Goal: Information Seeking & Learning: Learn about a topic

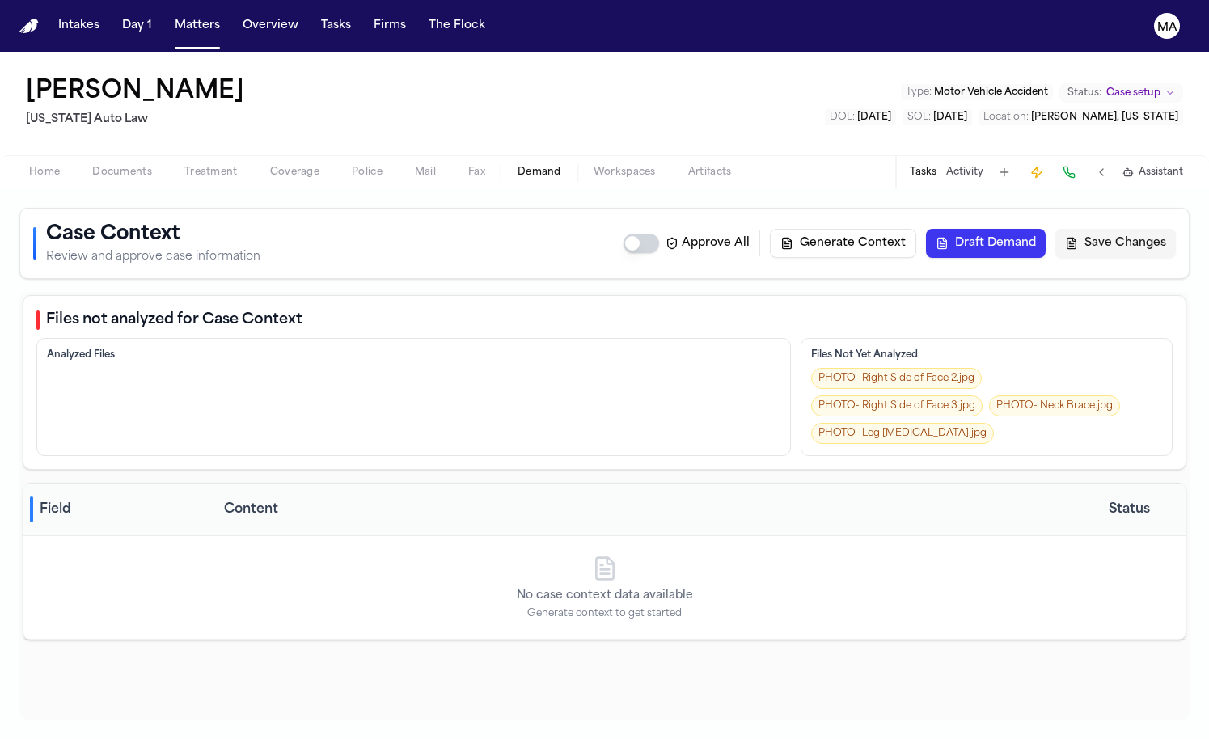
click at [348, 52] on div "[PERSON_NAME] [US_STATE] Auto Law Type : Motor Vehicle Accident Status: Case se…" at bounding box center [604, 103] width 1209 height 103
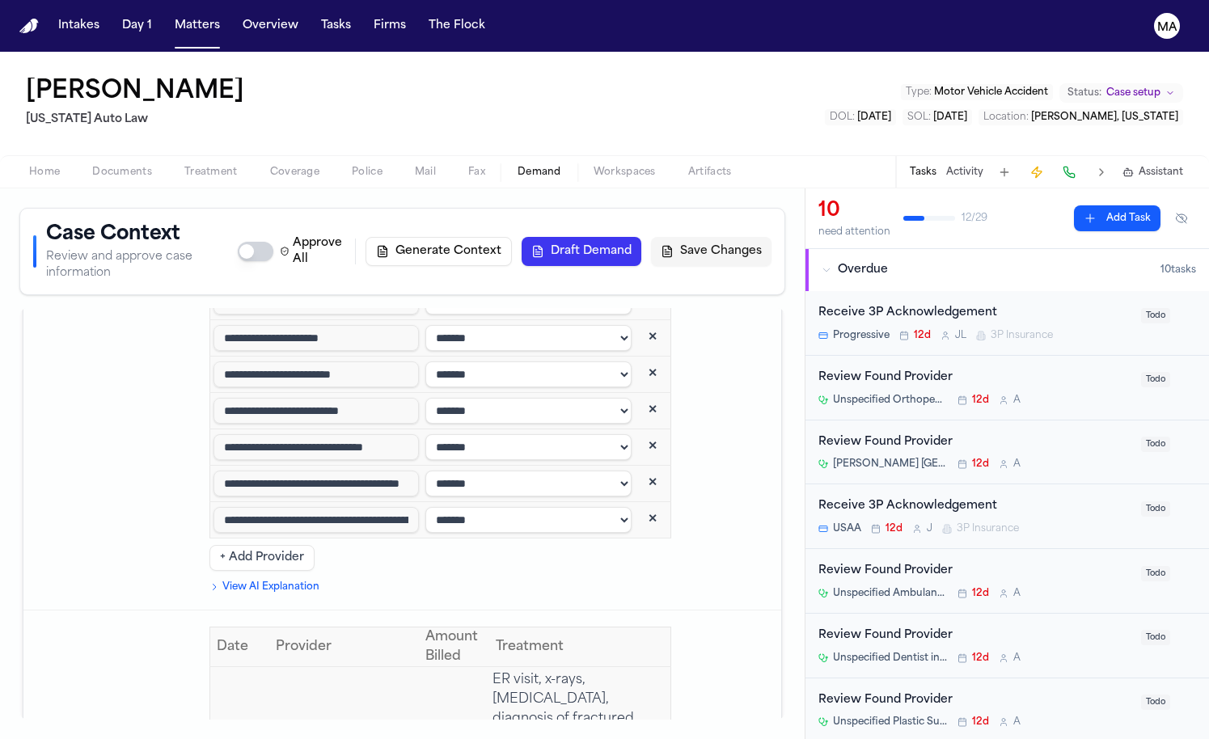
scroll to position [5047, 0]
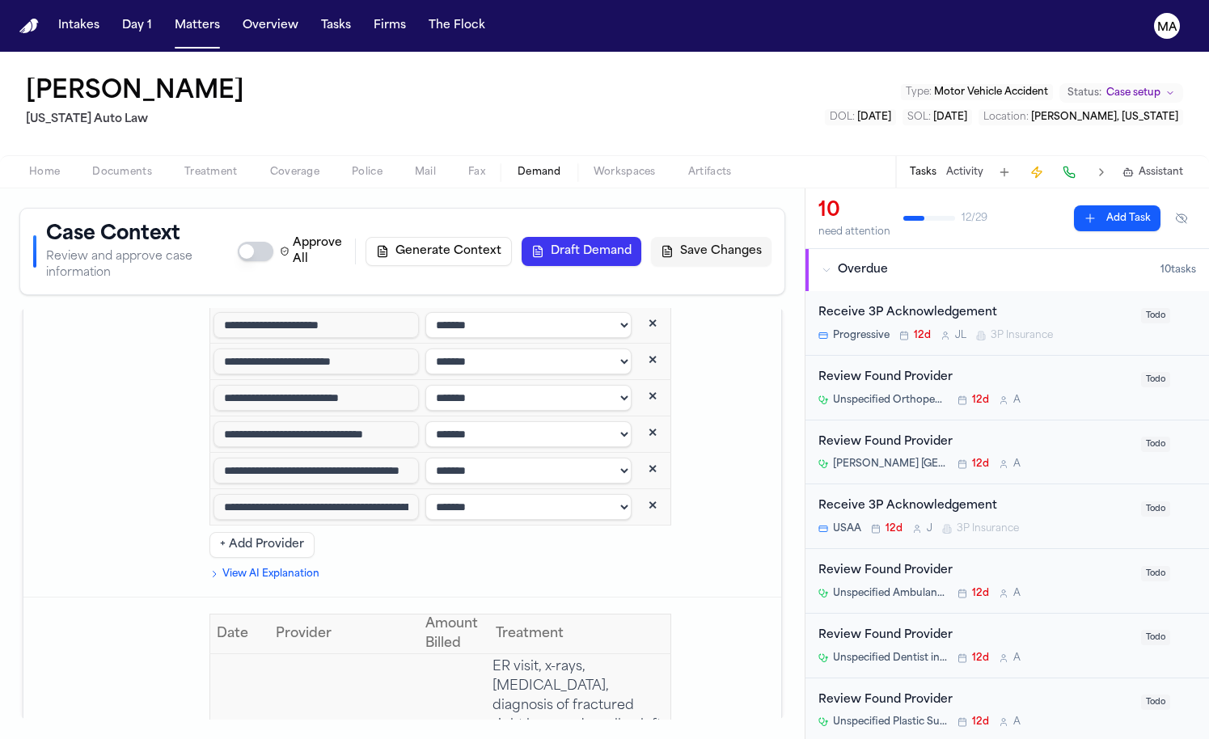
drag, startPoint x: 407, startPoint y: 530, endPoint x: 223, endPoint y: 523, distance: 184.4
click at [92, 166] on span "Documents" at bounding box center [122, 172] width 60 height 13
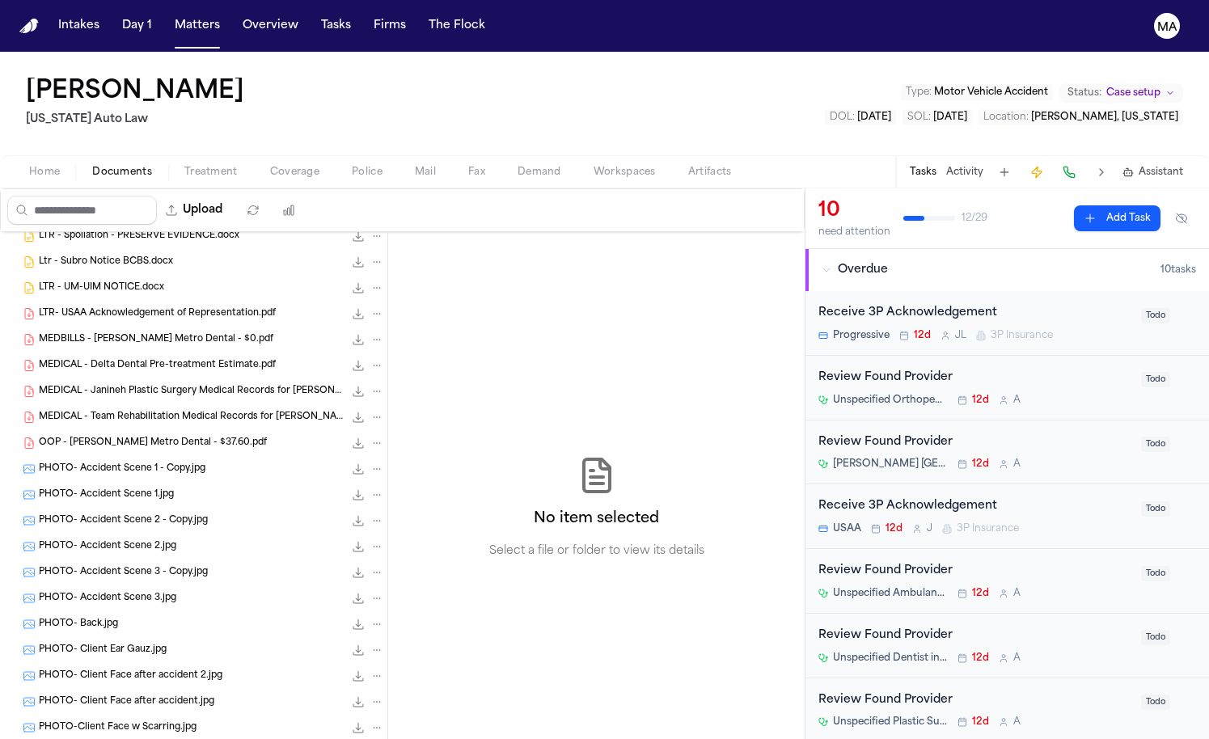
scroll to position [627, 0]
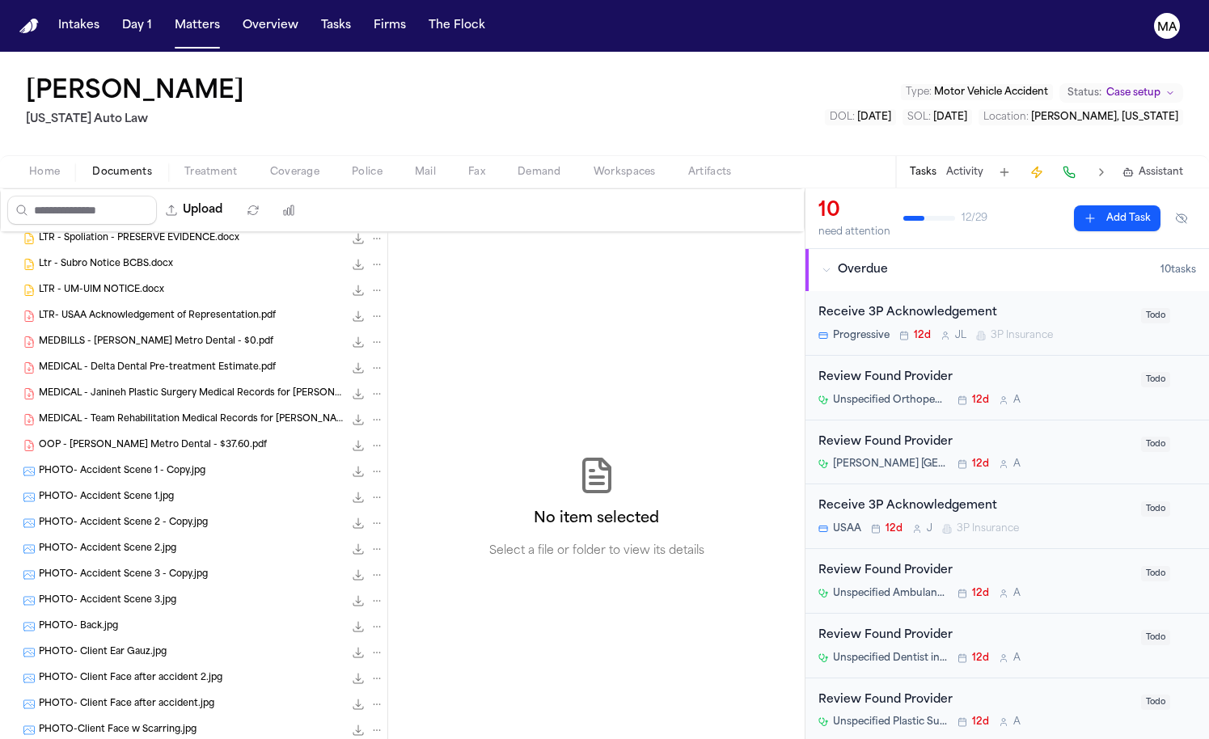
click at [109, 413] on span "MEDICAL - Team Rehabilitation Medical Records for [PERSON_NAME] Received on [DA…" at bounding box center [191, 420] width 305 height 14
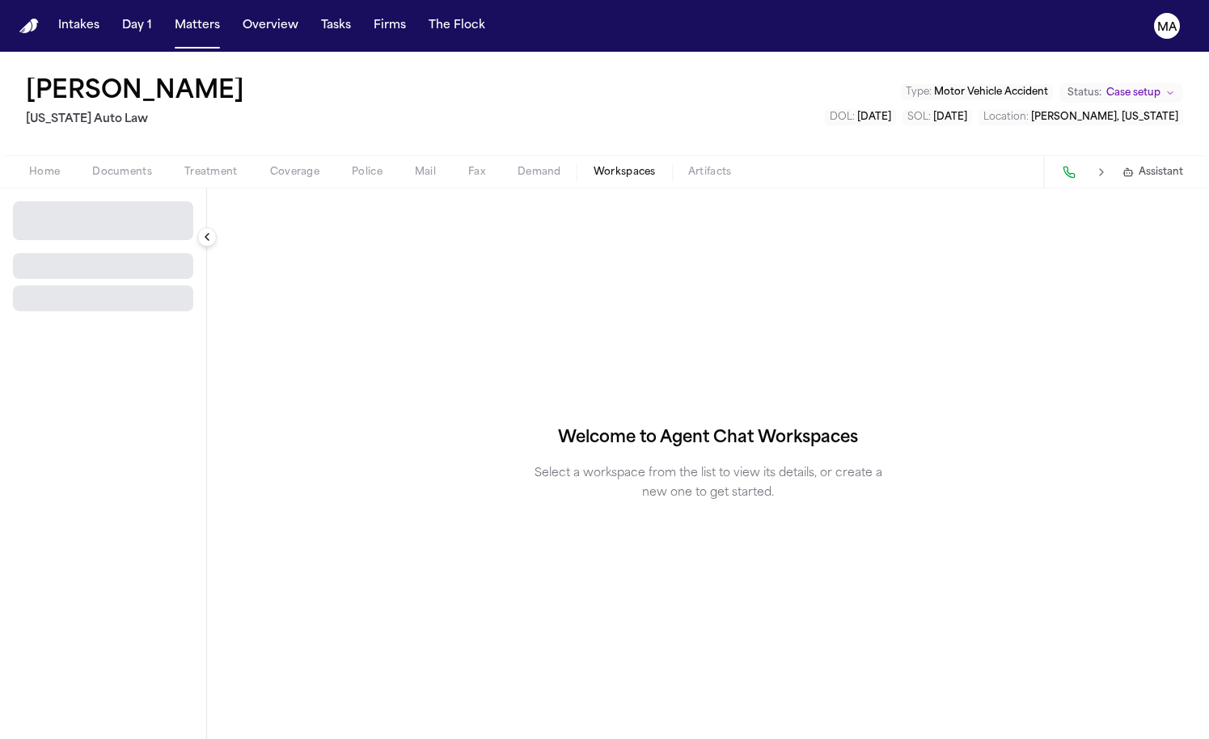
click at [593, 166] on span "Workspaces" at bounding box center [624, 172] width 62 height 13
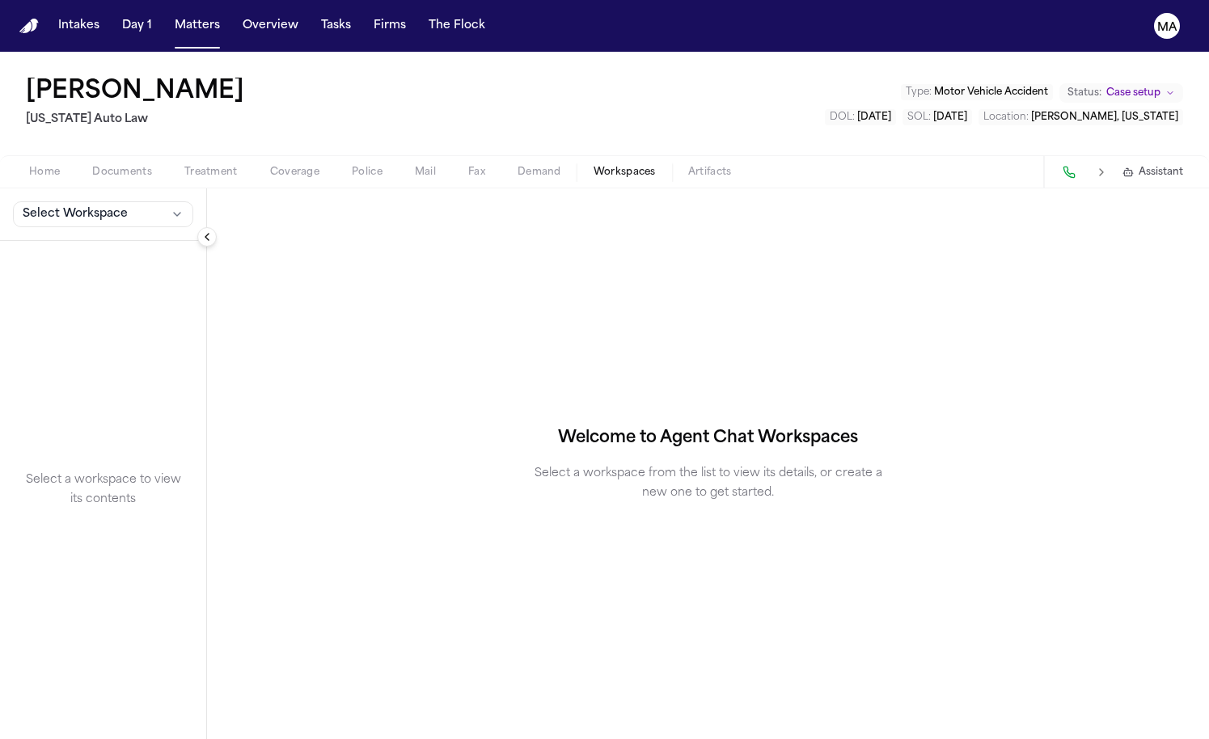
click at [361, 155] on div "Home Documents Treatment Coverage Police Mail Fax Demand Workspaces Artifacts A…" at bounding box center [604, 171] width 1209 height 32
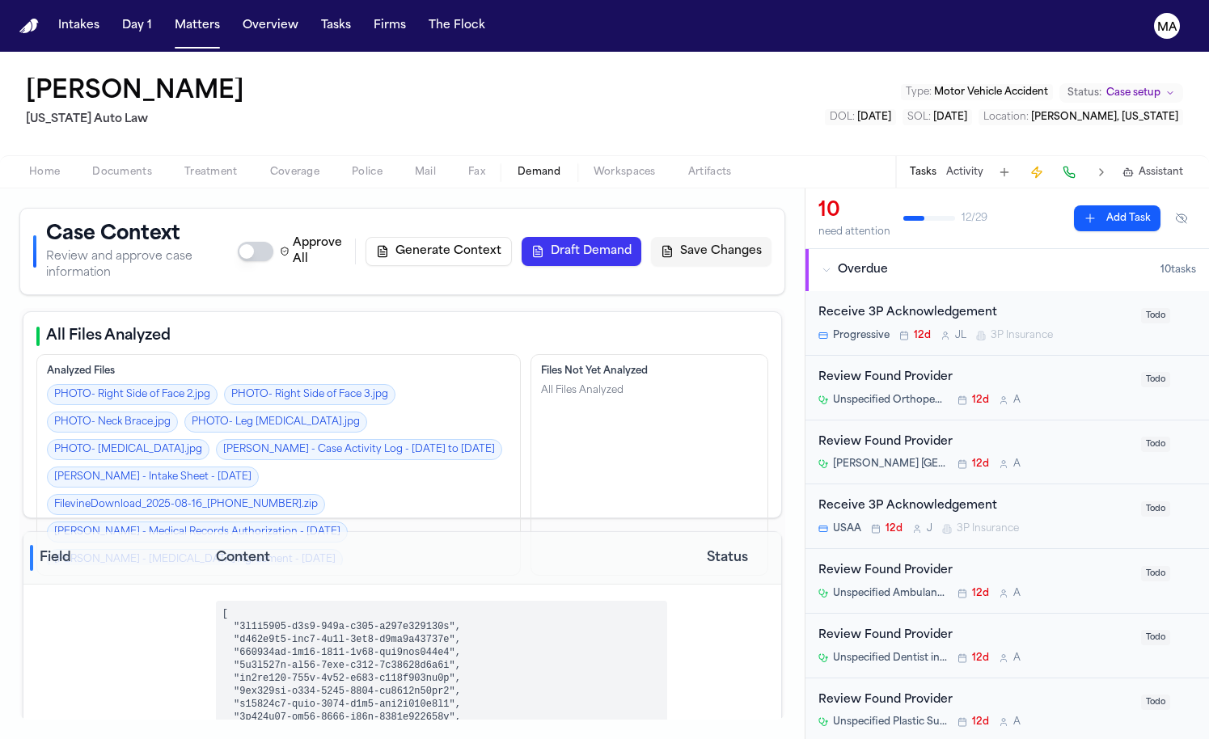
click at [517, 166] on span "Demand" at bounding box center [539, 172] width 44 height 13
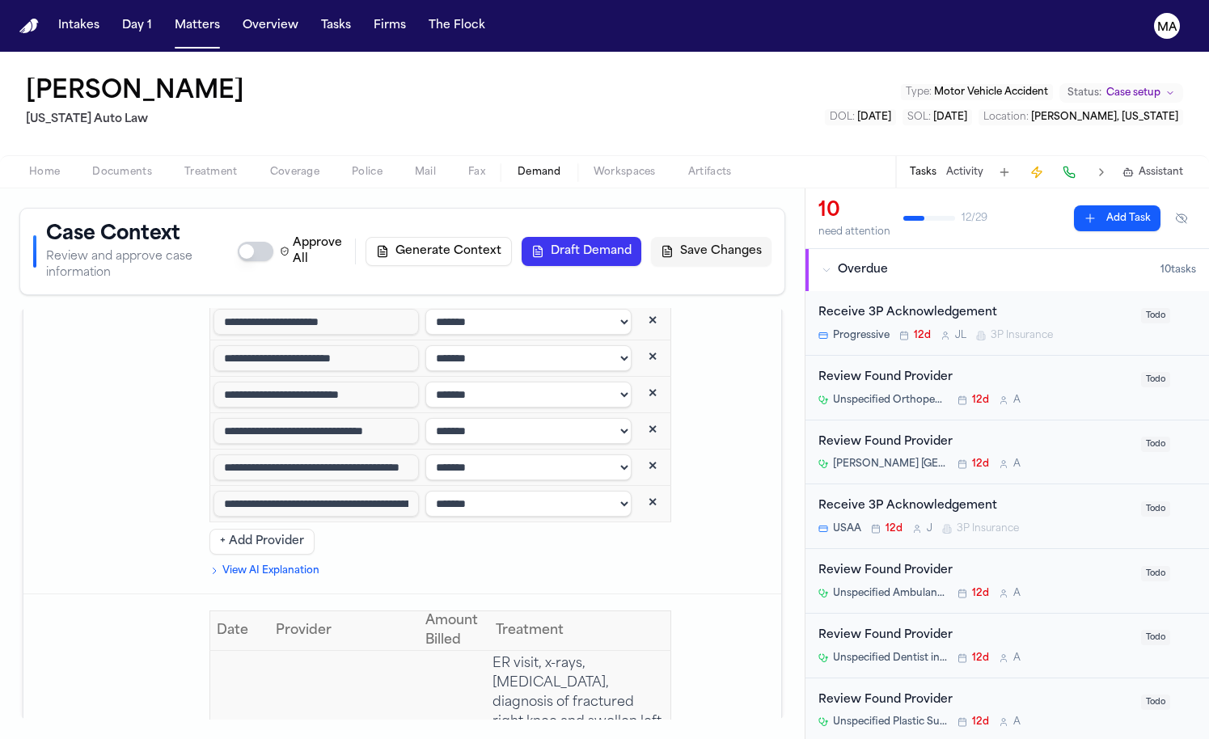
scroll to position [5043, 0]
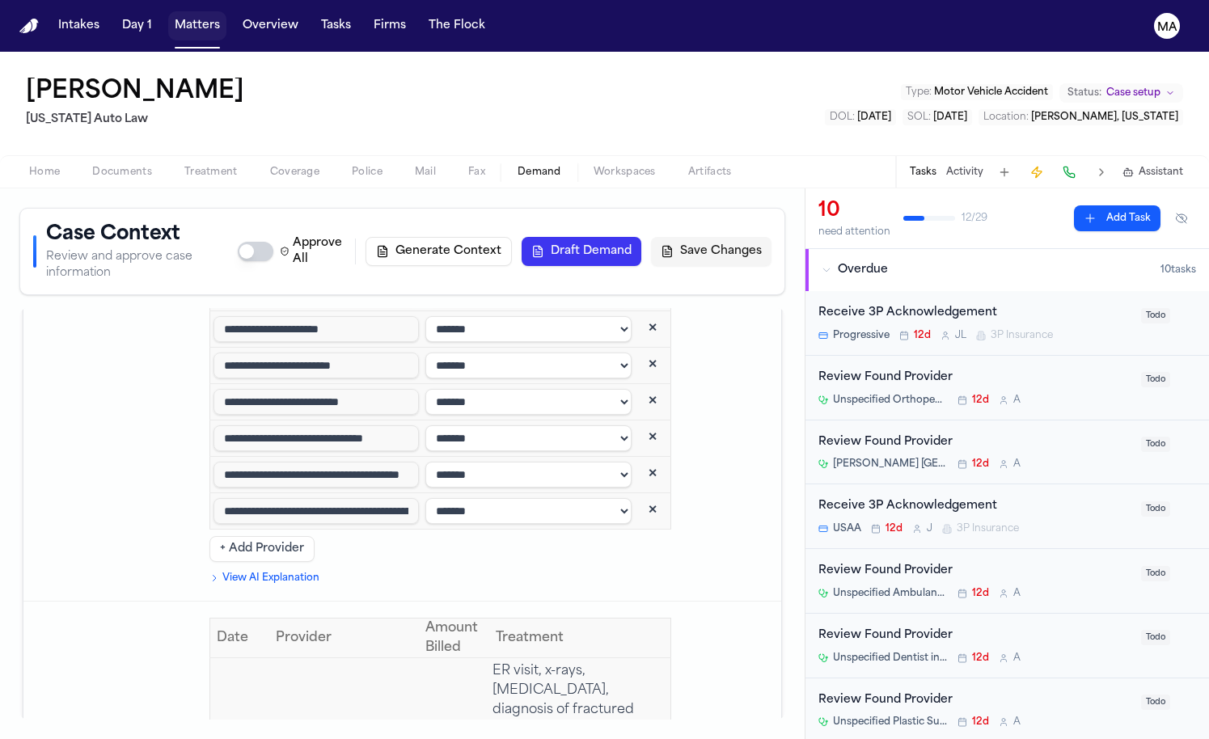
click at [168, 11] on button "Matters" at bounding box center [197, 25] width 58 height 29
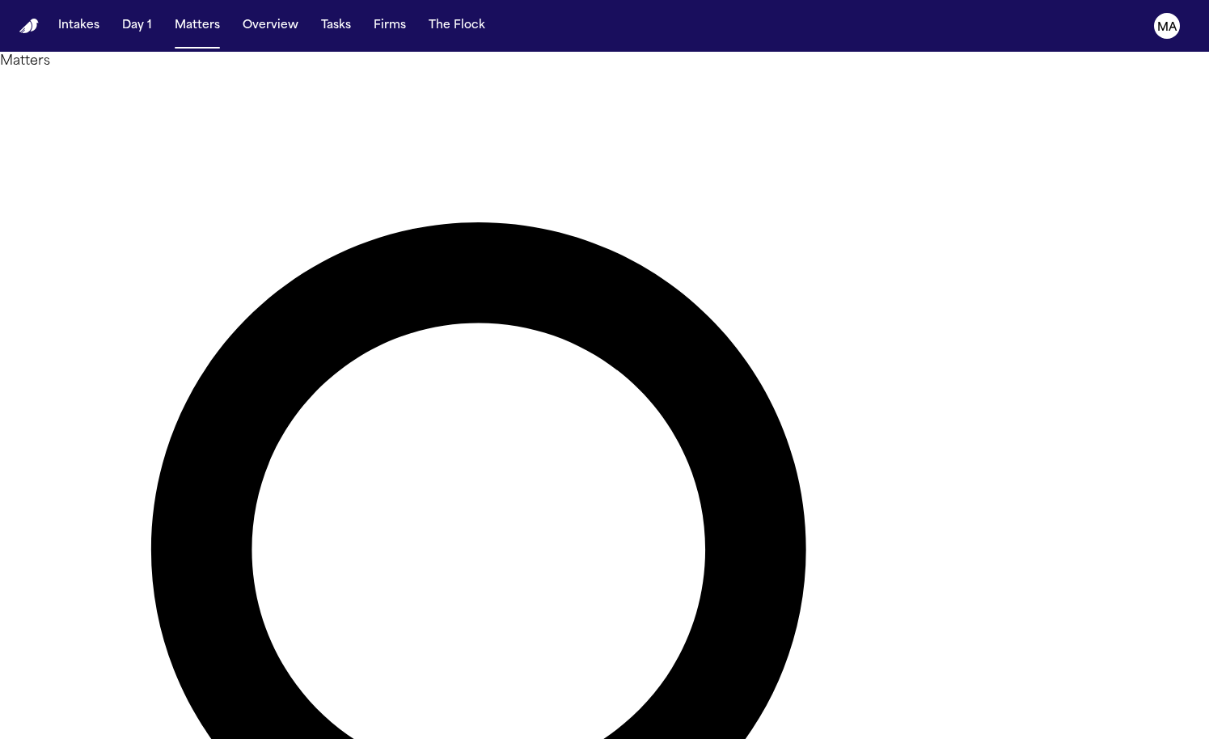
type input "**********"
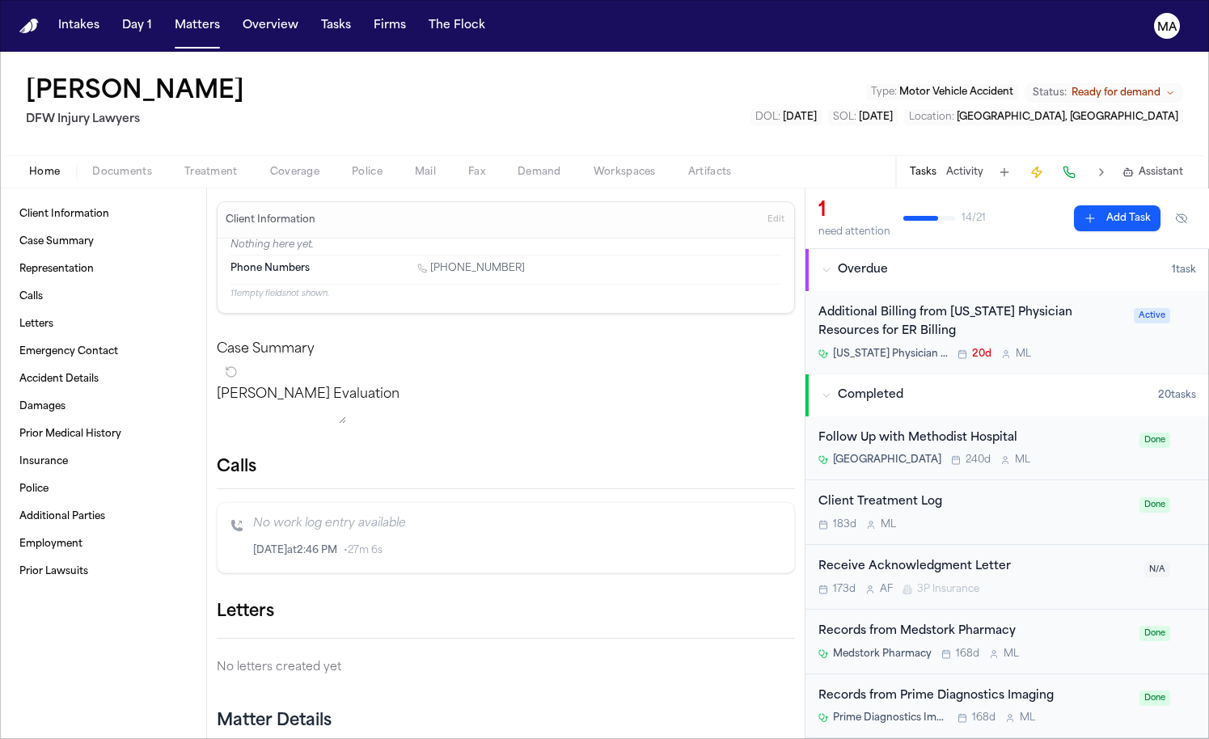
click at [92, 166] on span "Documents" at bounding box center [122, 172] width 60 height 13
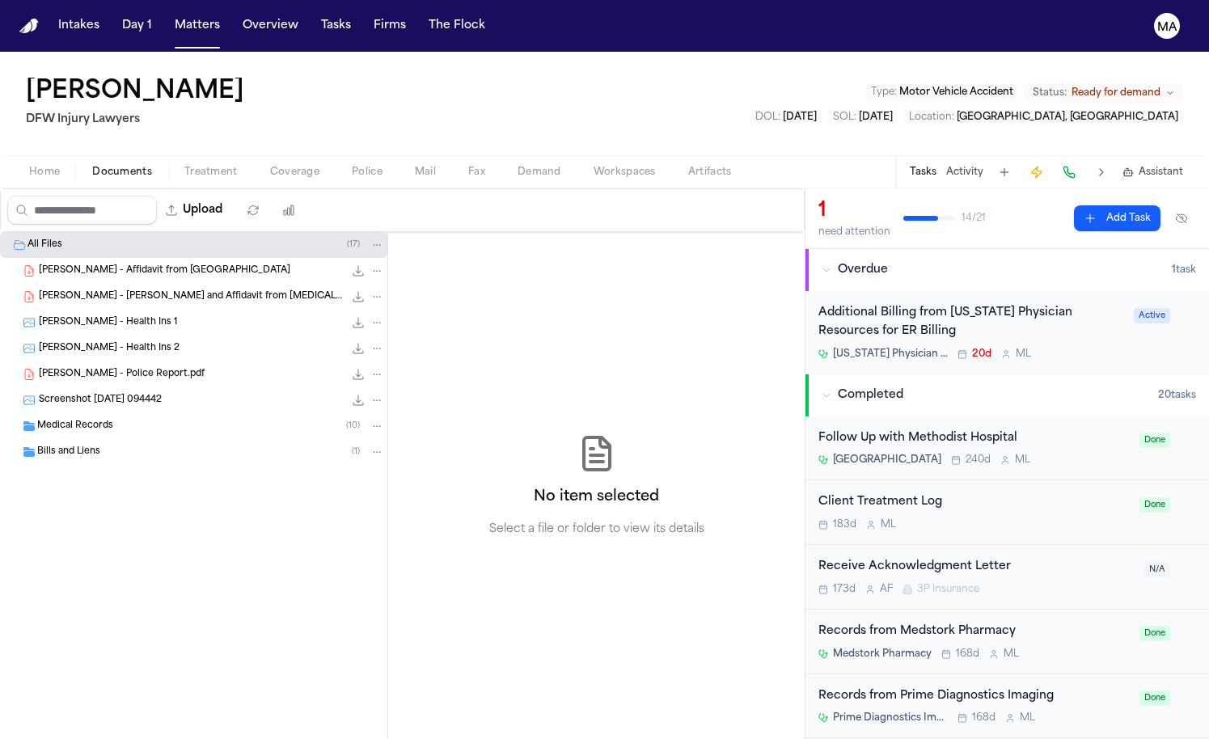
click at [110, 419] on div "Medical Records ( 10 )" at bounding box center [210, 426] width 347 height 15
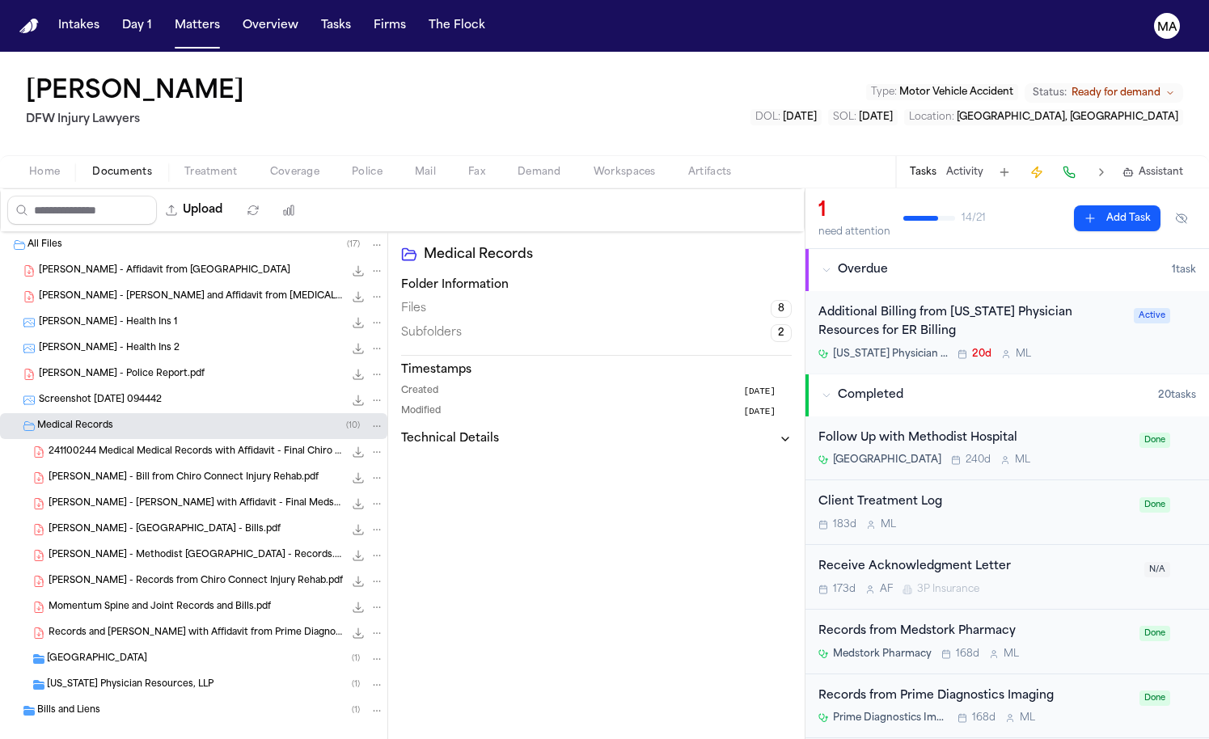
click at [108, 703] on div "Bills and Liens ( 1 )" at bounding box center [210, 710] width 347 height 15
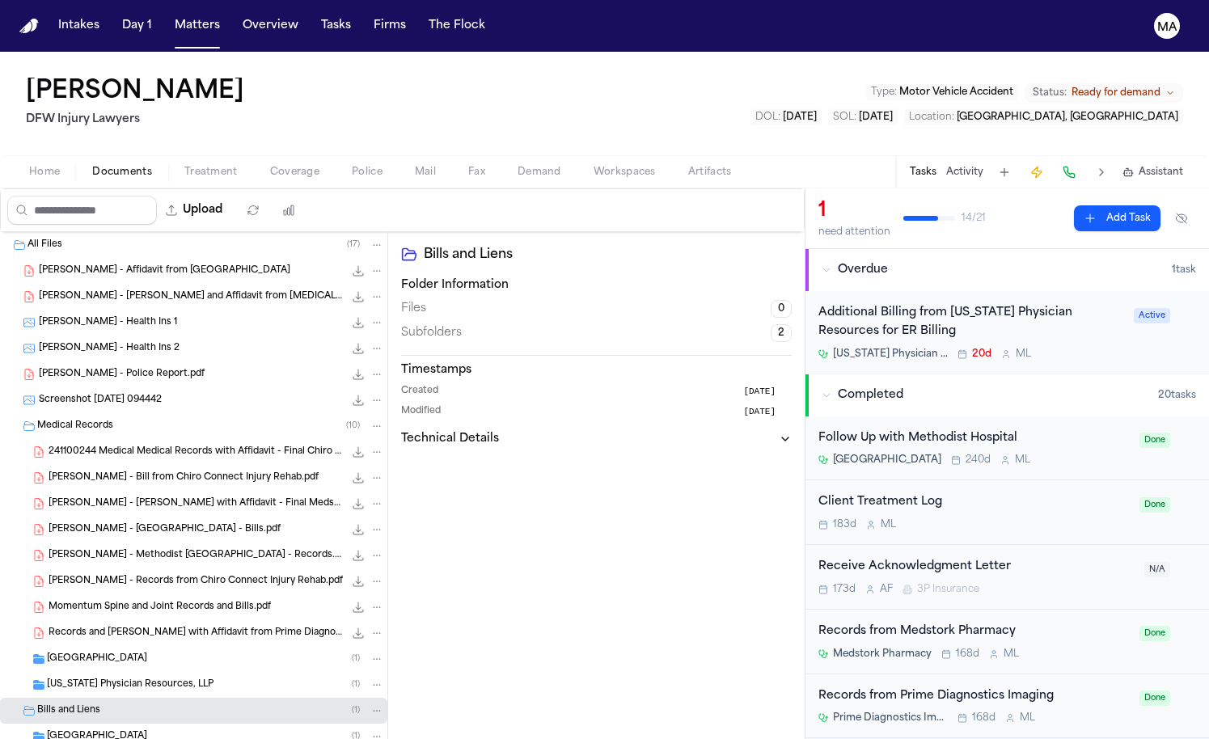
click at [184, 166] on span "Treatment" at bounding box center [210, 172] width 53 height 13
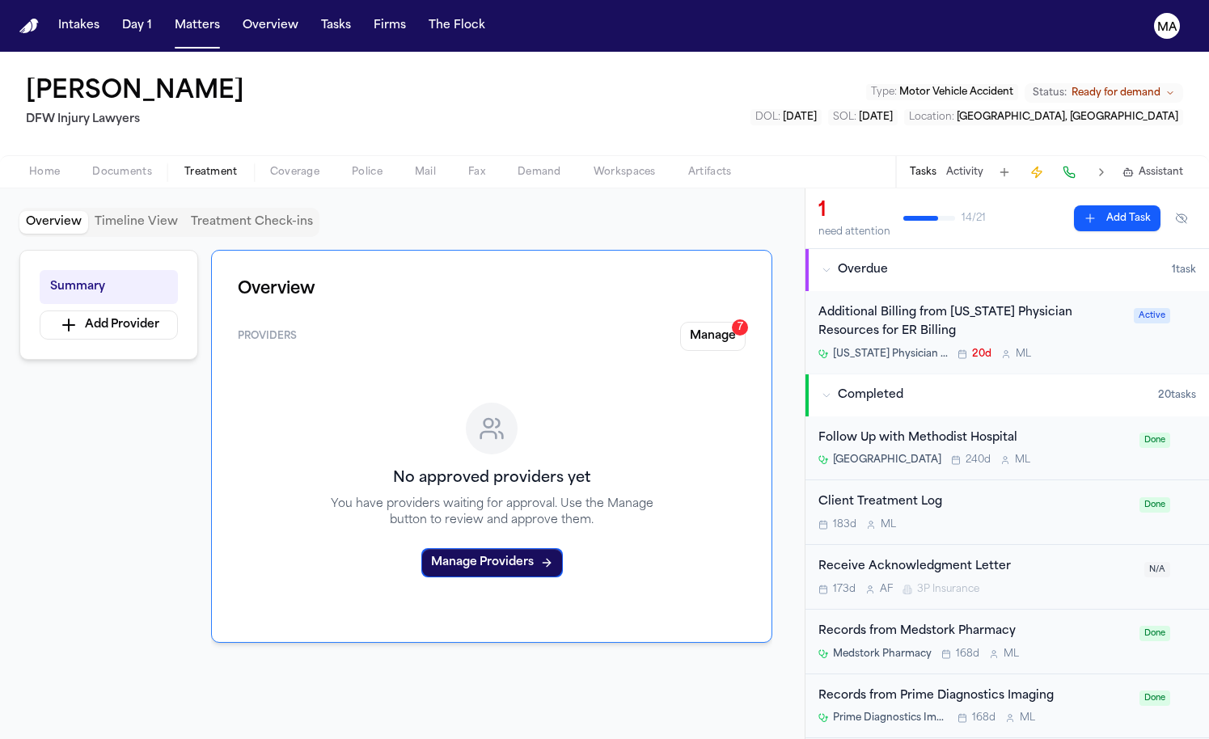
click at [593, 166] on span "Workspaces" at bounding box center [624, 172] width 62 height 13
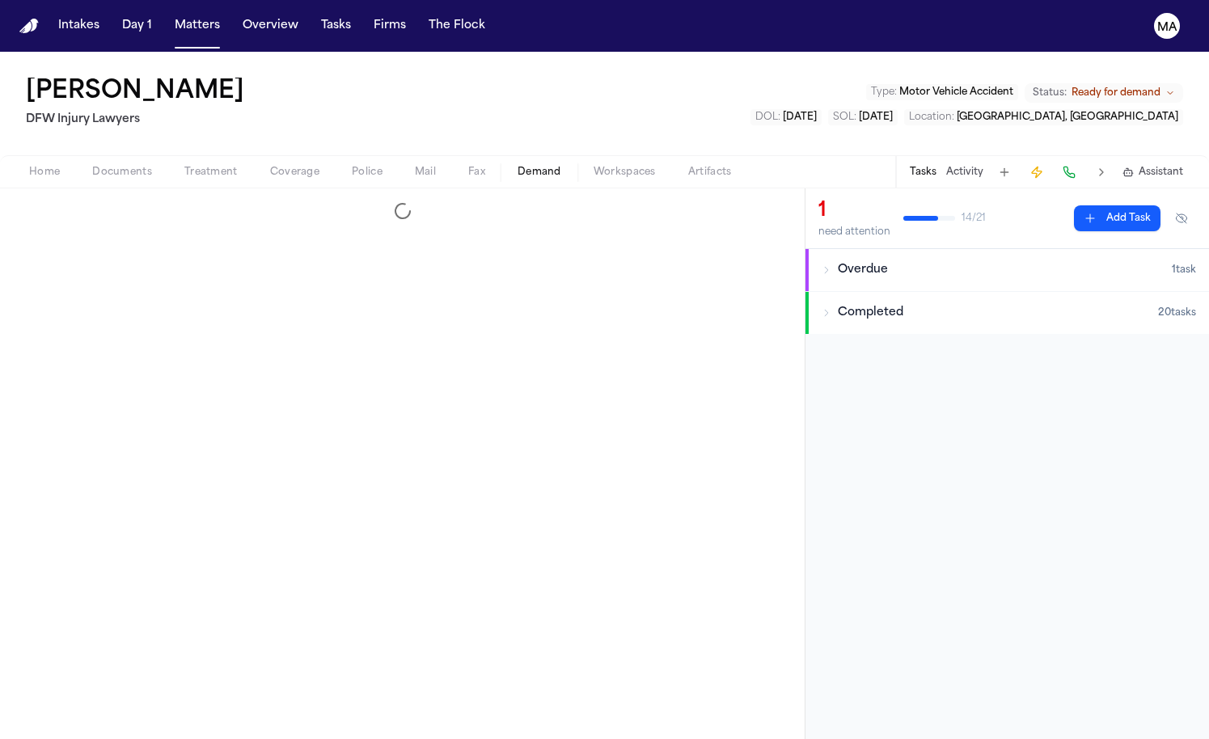
click at [517, 166] on span "Demand" at bounding box center [539, 172] width 44 height 13
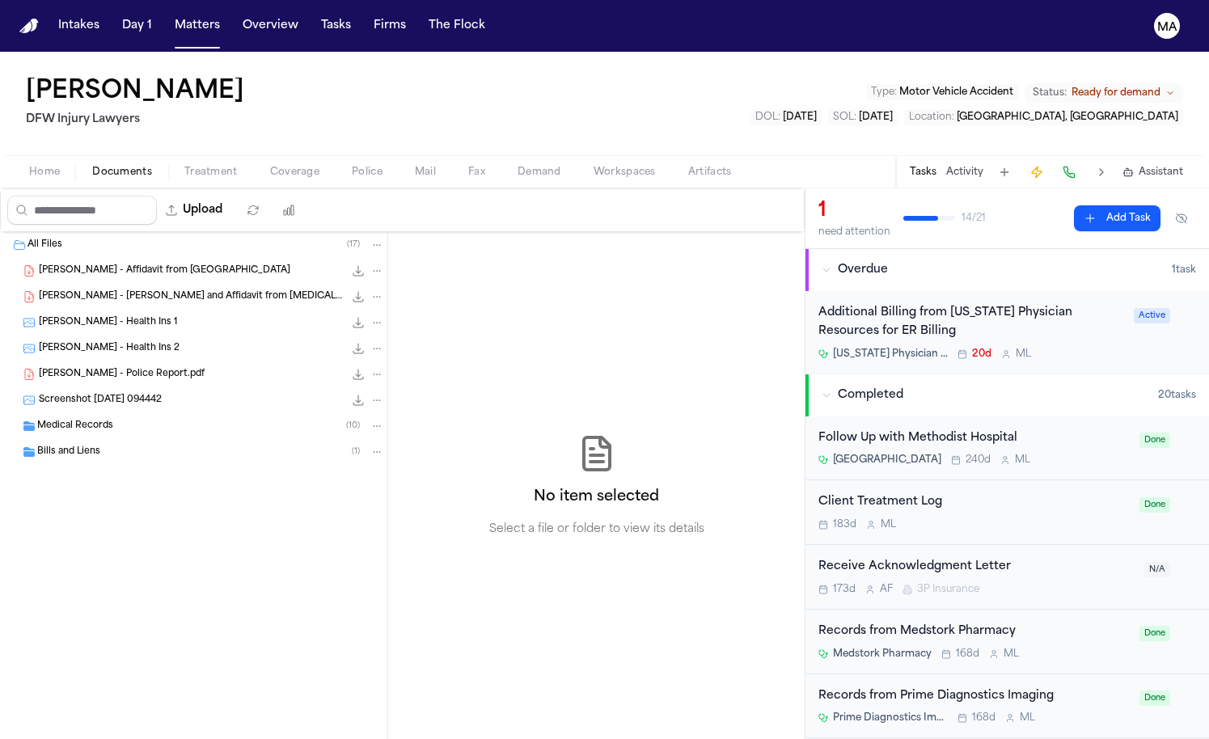
click at [92, 166] on span "Documents" at bounding box center [122, 172] width 60 height 13
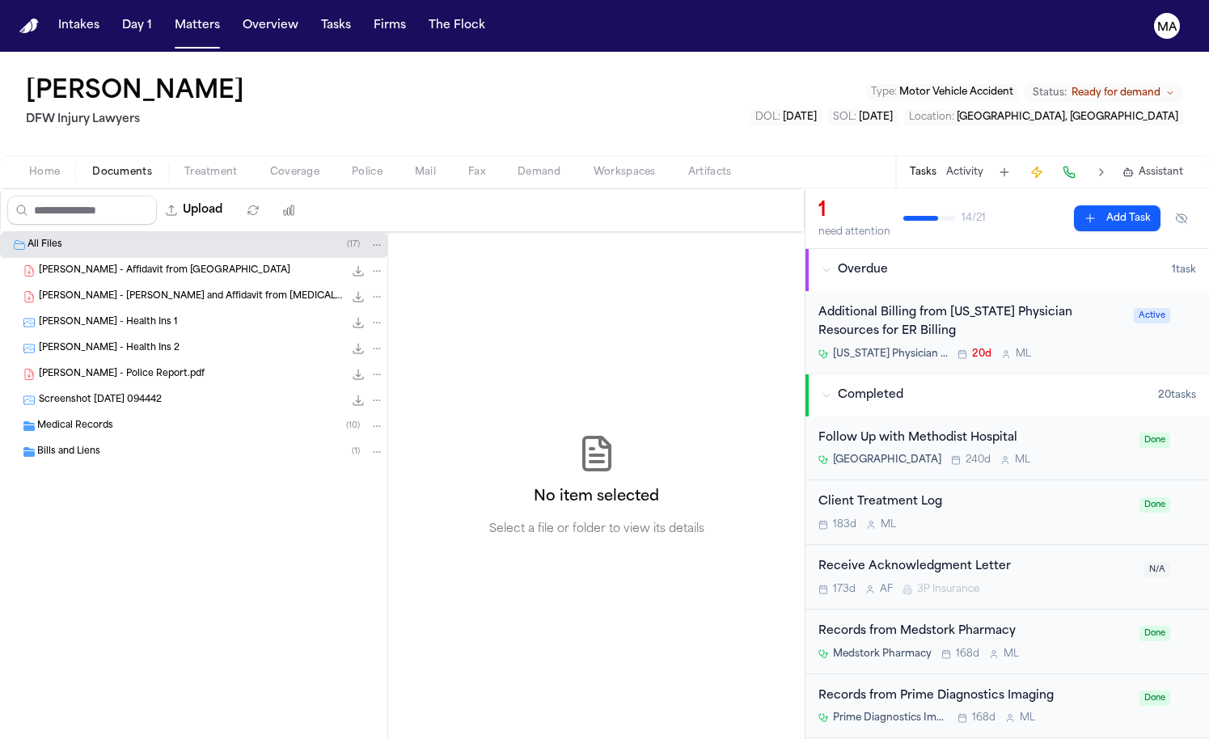
click at [121, 264] on span "[PERSON_NAME] - Affidavit from [GEOGRAPHIC_DATA]" at bounding box center [164, 271] width 251 height 14
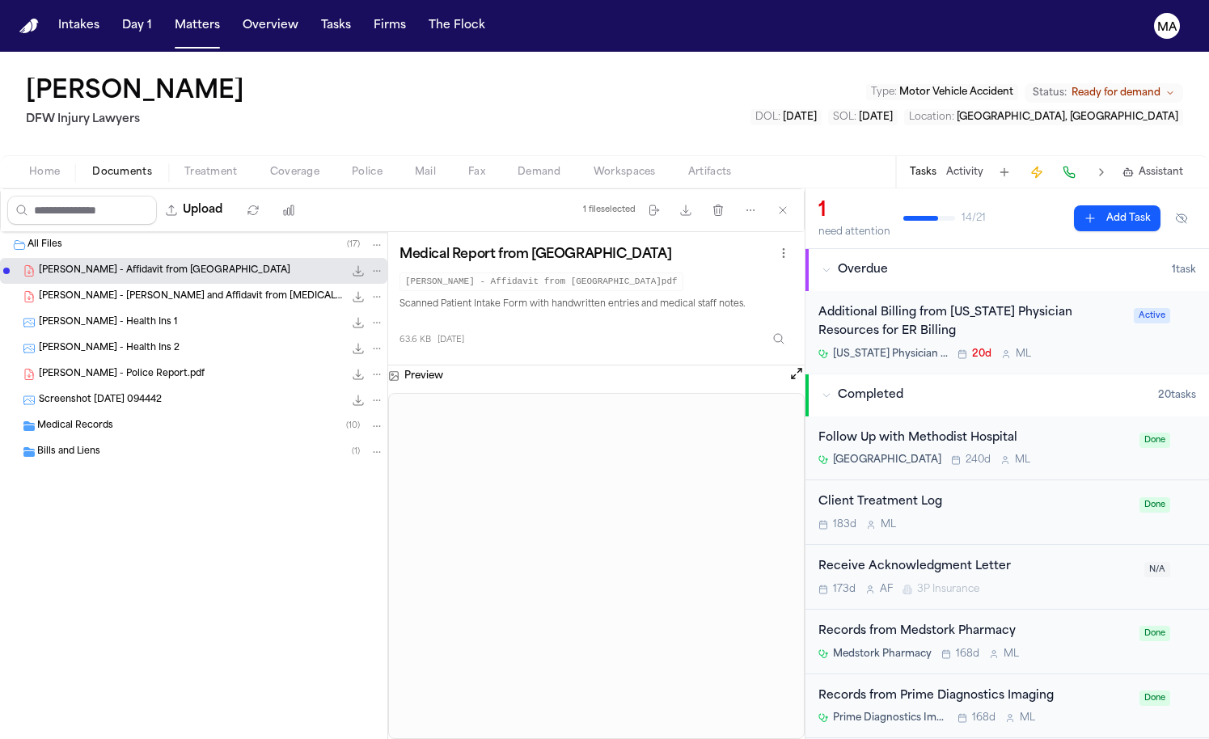
click at [113, 290] on span "[PERSON_NAME] - [PERSON_NAME] and Affidavit from [MEDICAL_DATA] Associates of […" at bounding box center [191, 297] width 305 height 14
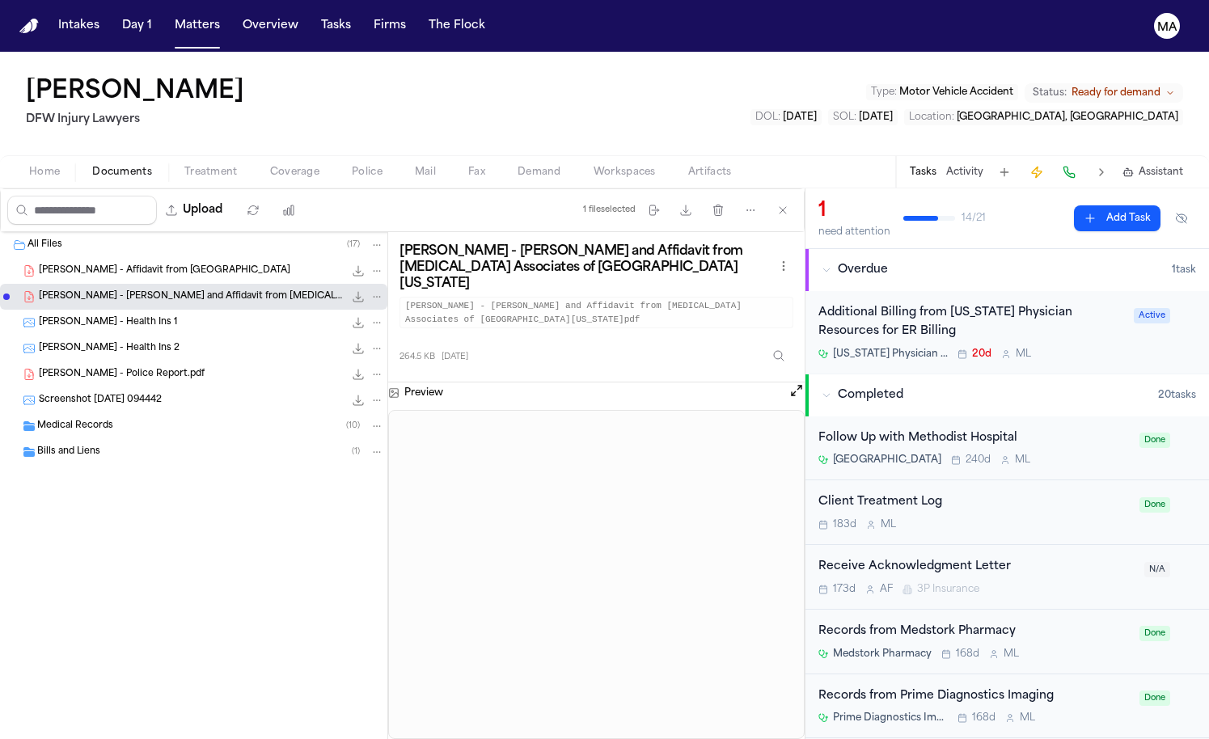
click at [88, 420] on span "Medical Records" at bounding box center [75, 427] width 76 height 14
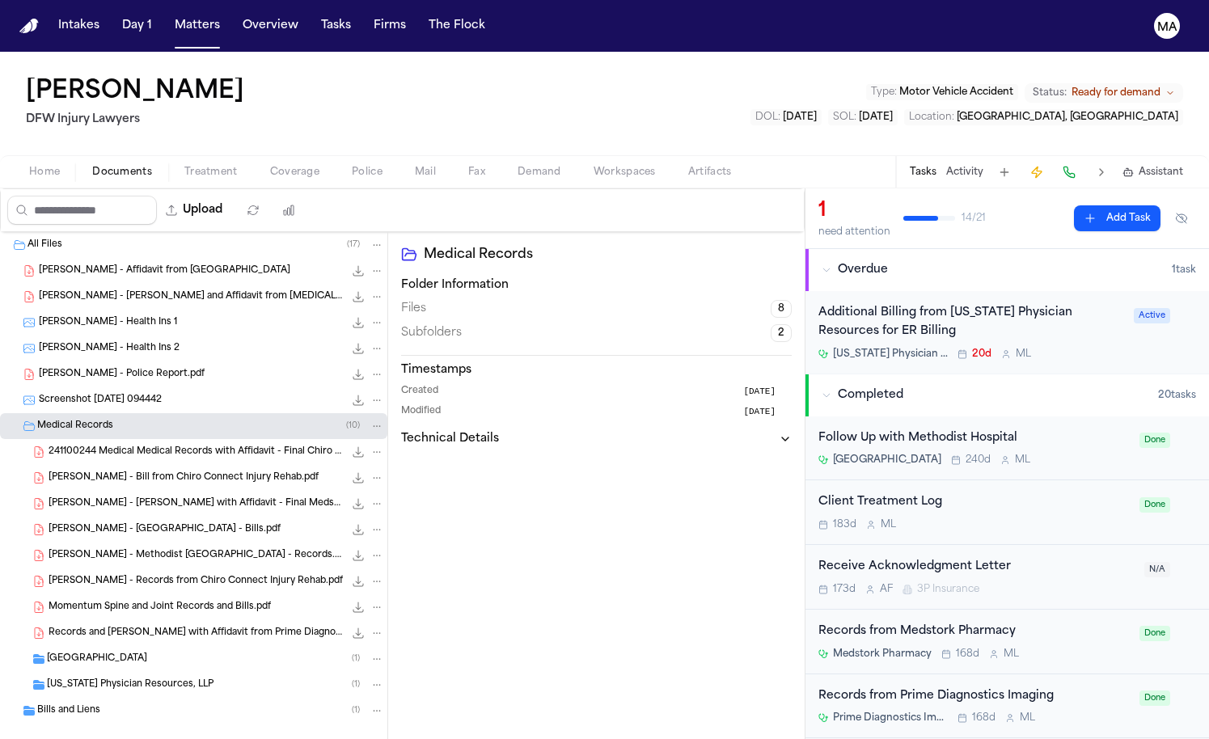
click at [94, 703] on div "Bills and Liens ( 1 )" at bounding box center [210, 710] width 347 height 15
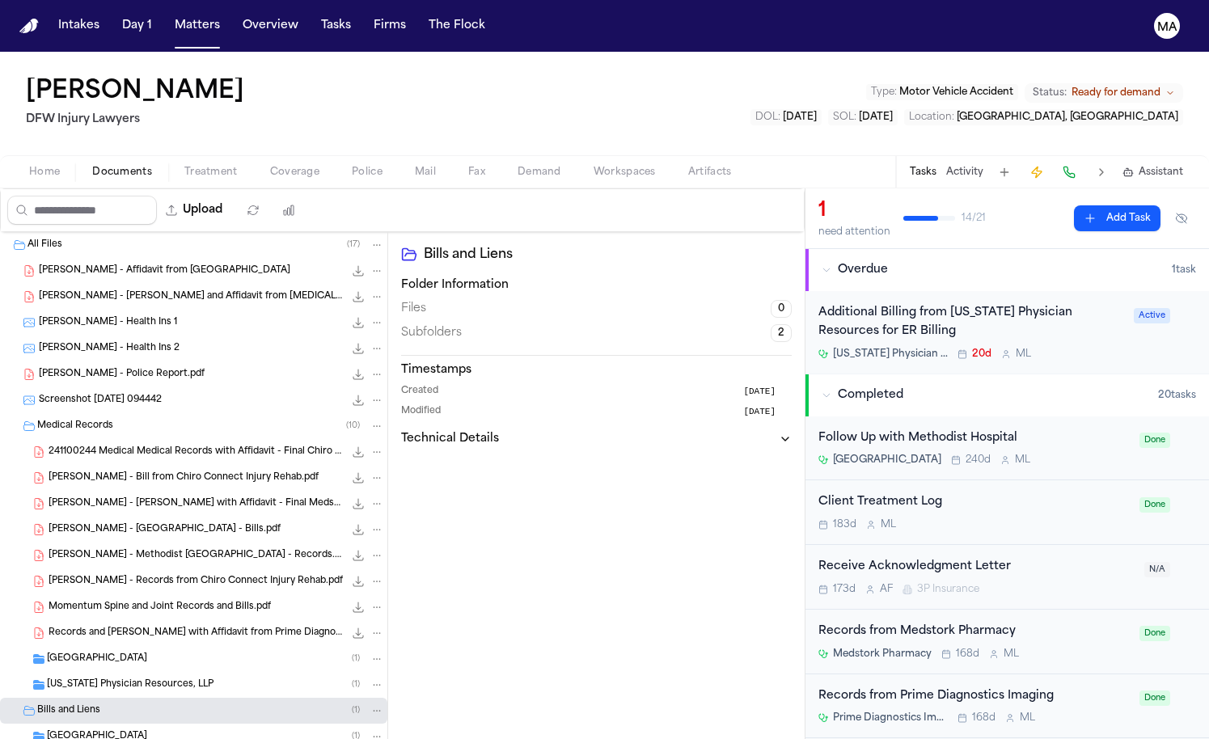
click at [126, 730] on span "[GEOGRAPHIC_DATA]" at bounding box center [97, 737] width 100 height 14
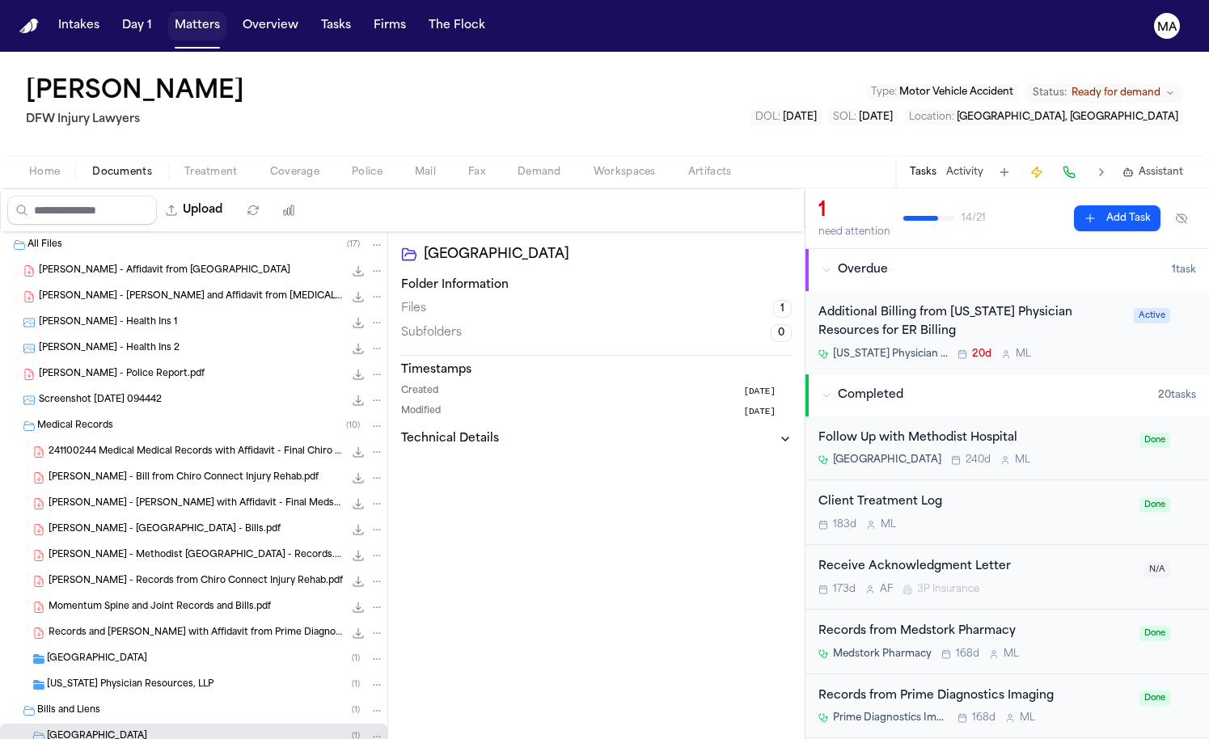
click at [168, 12] on button "Matters" at bounding box center [197, 25] width 58 height 29
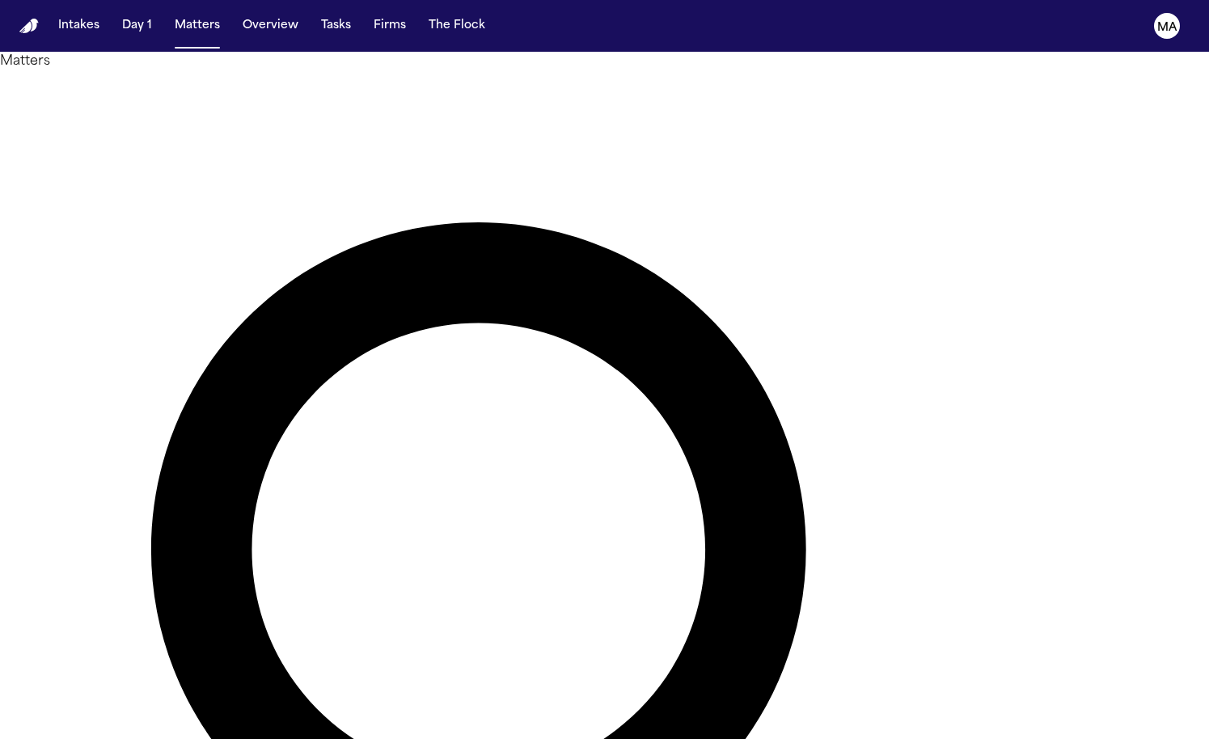
drag, startPoint x: 828, startPoint y: 70, endPoint x: 601, endPoint y: 66, distance: 226.4
click at [601, 71] on div "**********" at bounding box center [604, 694] width 1209 height 1247
type input "*"
type input "*********"
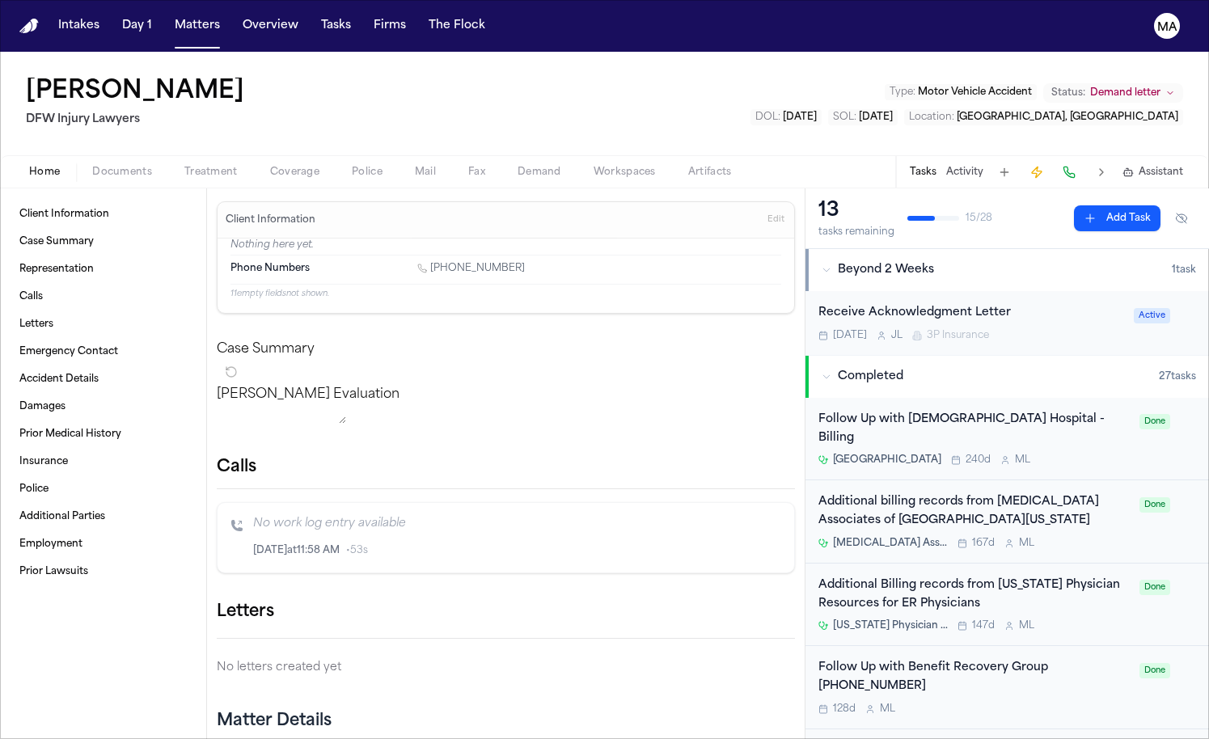
click at [92, 166] on span "Documents" at bounding box center [122, 172] width 60 height 13
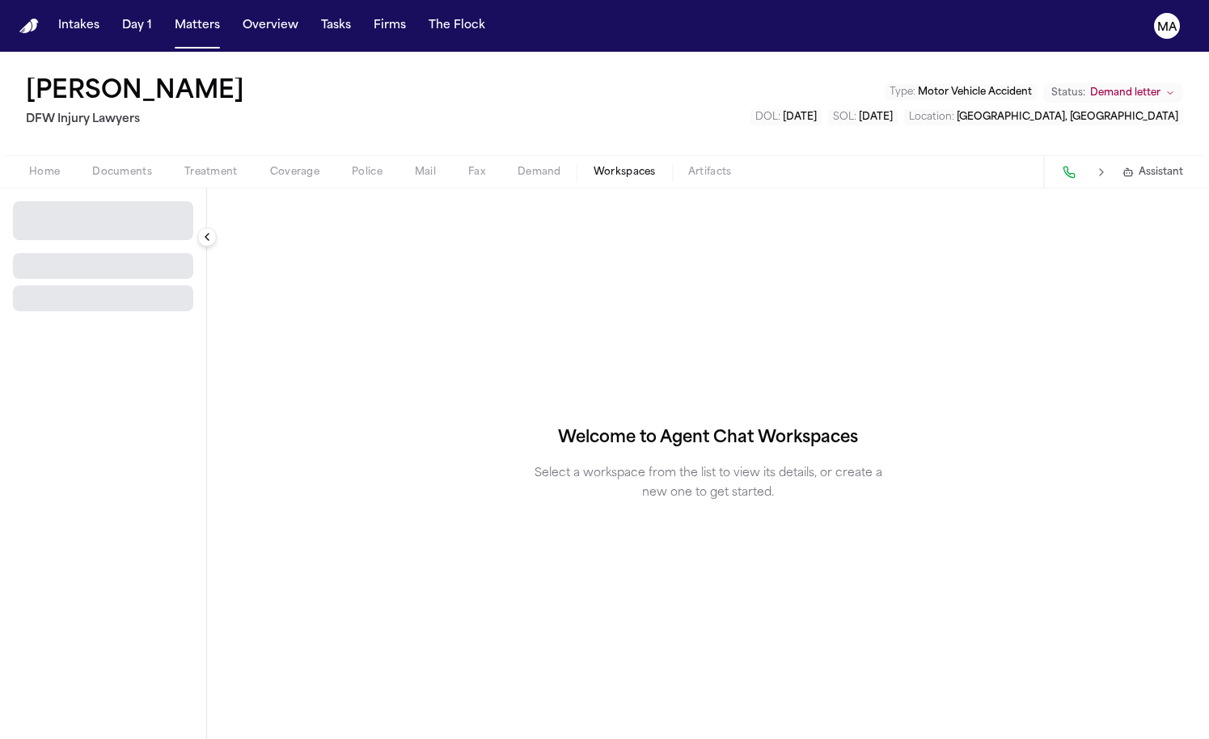
click at [593, 166] on span "Workspaces" at bounding box center [624, 172] width 62 height 13
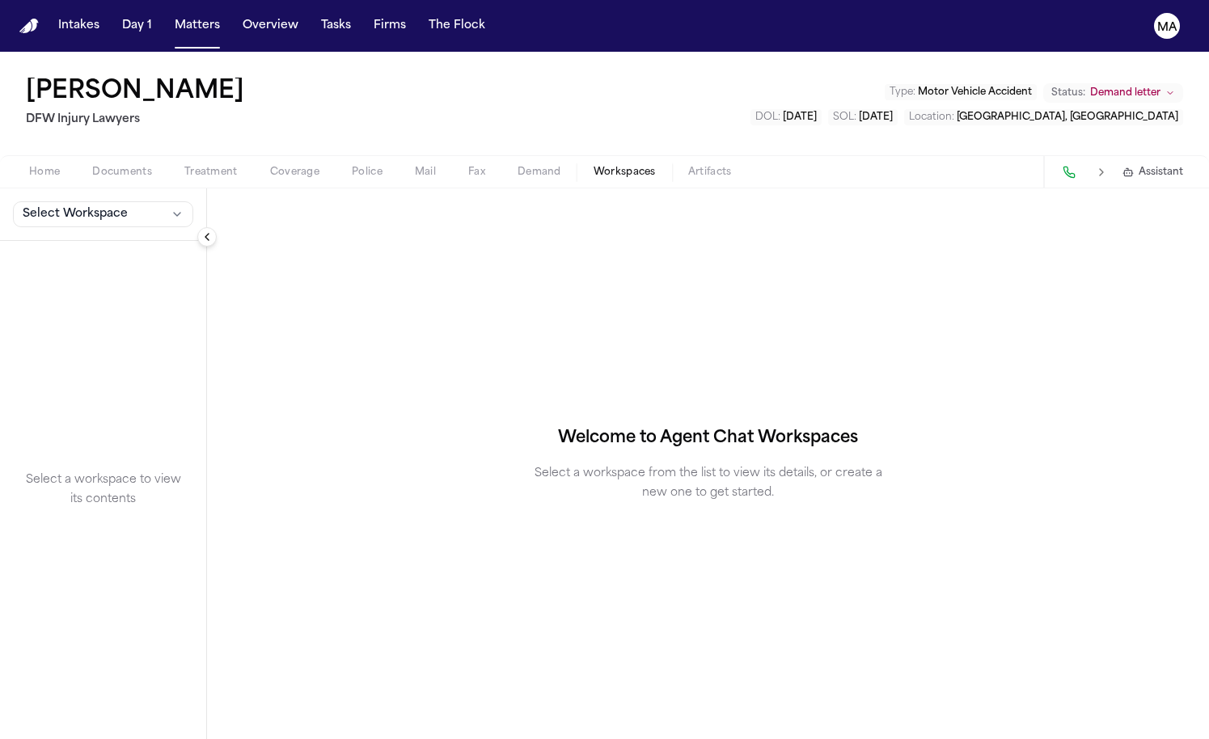
click at [517, 166] on span "Demand" at bounding box center [539, 172] width 44 height 13
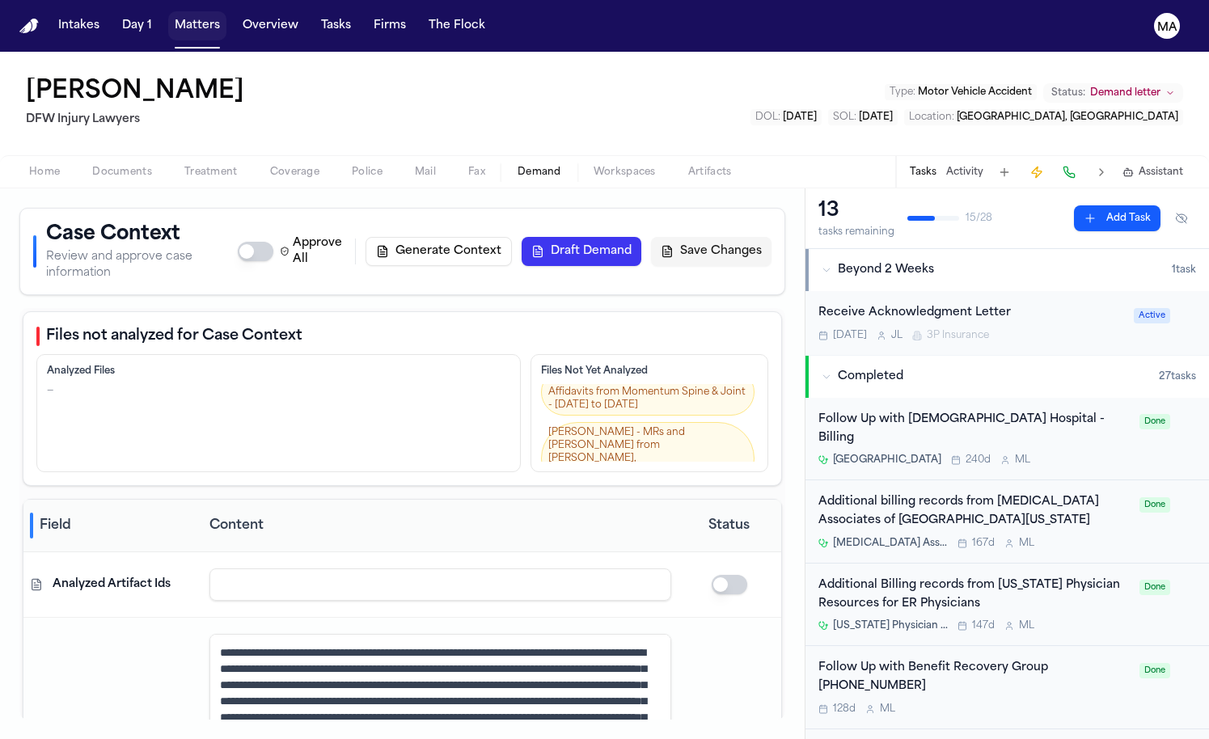
click at [168, 18] on button "Matters" at bounding box center [197, 25] width 58 height 29
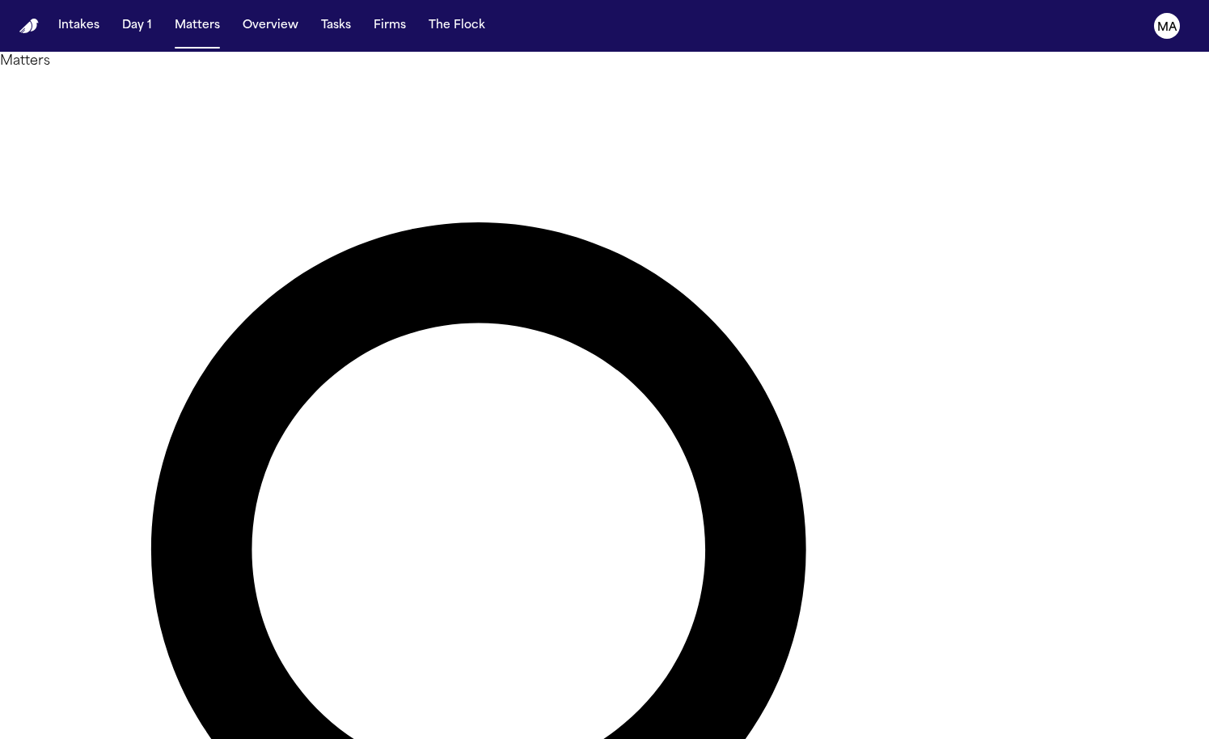
drag, startPoint x: 805, startPoint y: 65, endPoint x: 612, endPoint y: 63, distance: 193.2
click at [612, 71] on div "********* Overview Add Matter" at bounding box center [604, 694] width 1209 height 1247
type input "*******"
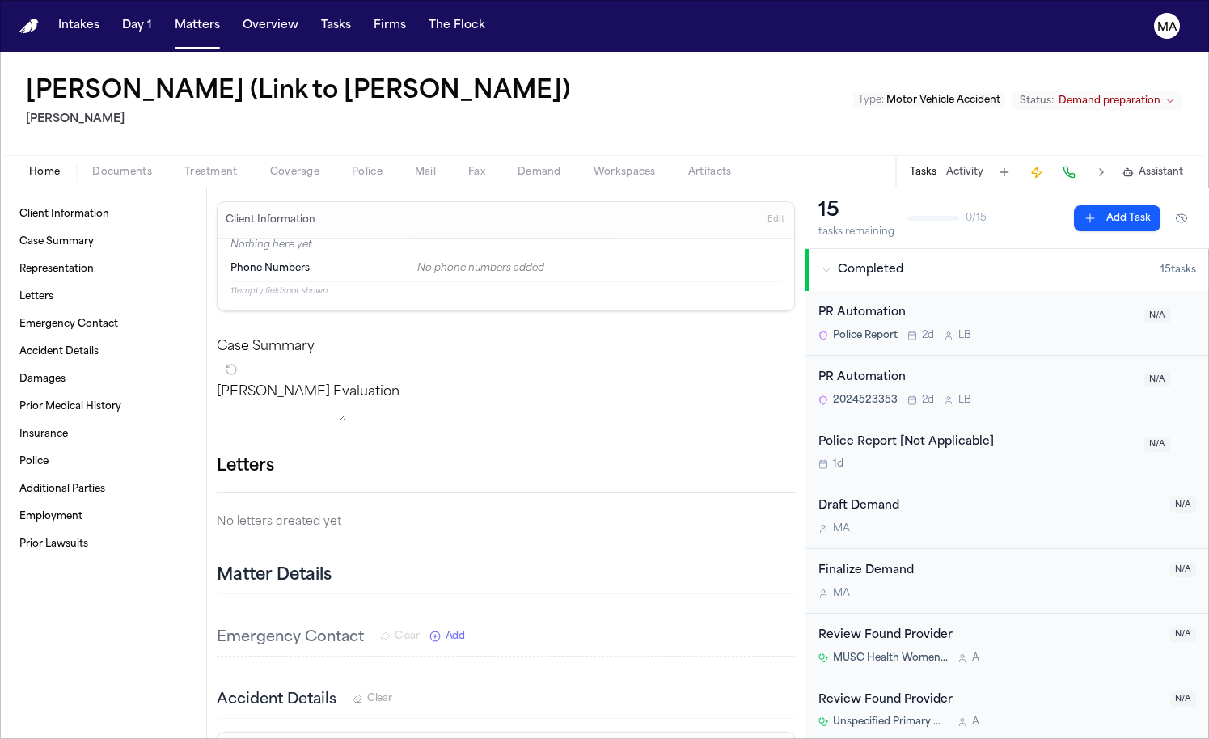
click at [82, 180] on span "button" at bounding box center [121, 181] width 79 height 2
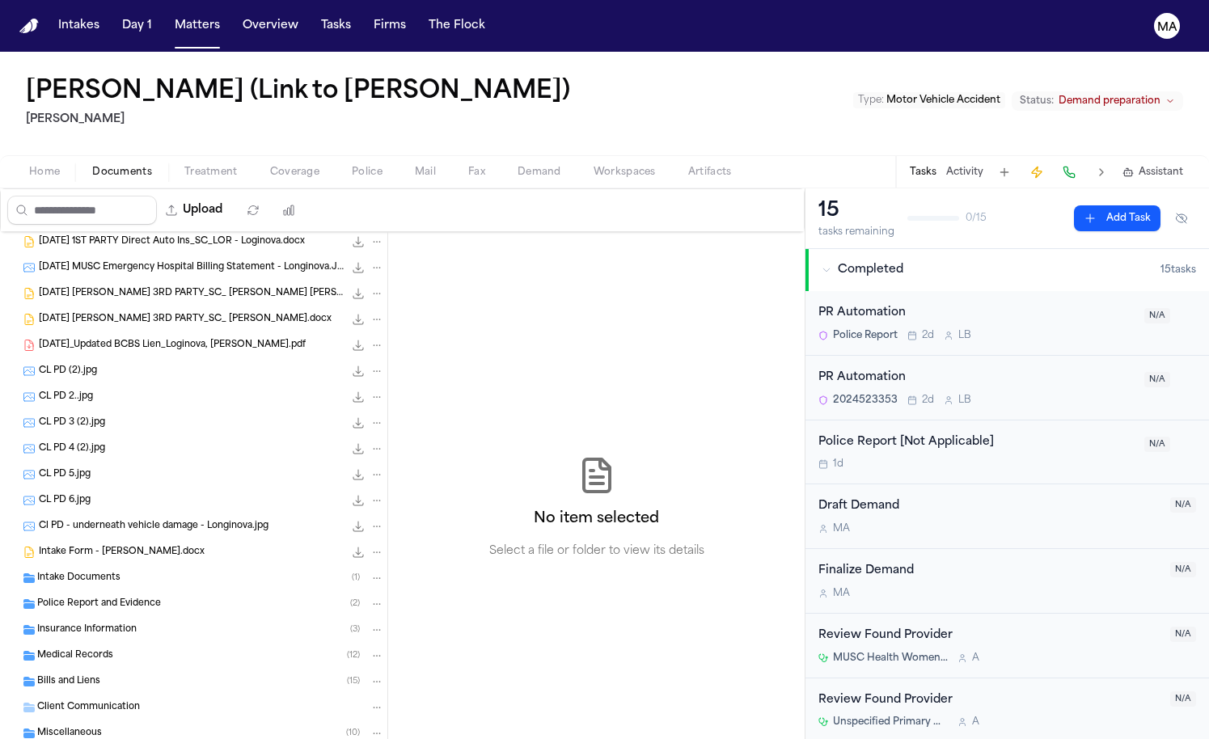
scroll to position [101, 0]
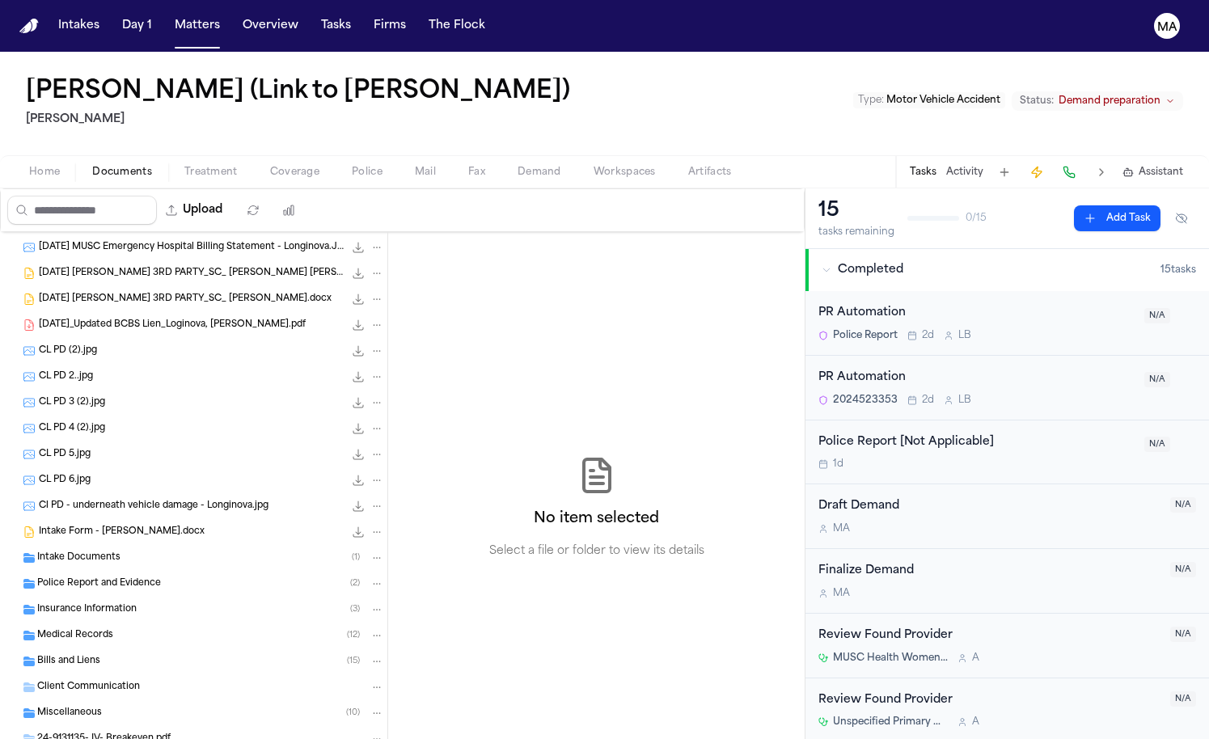
click at [120, 597] on div "Insurance Information ( 3 )" at bounding box center [193, 610] width 387 height 26
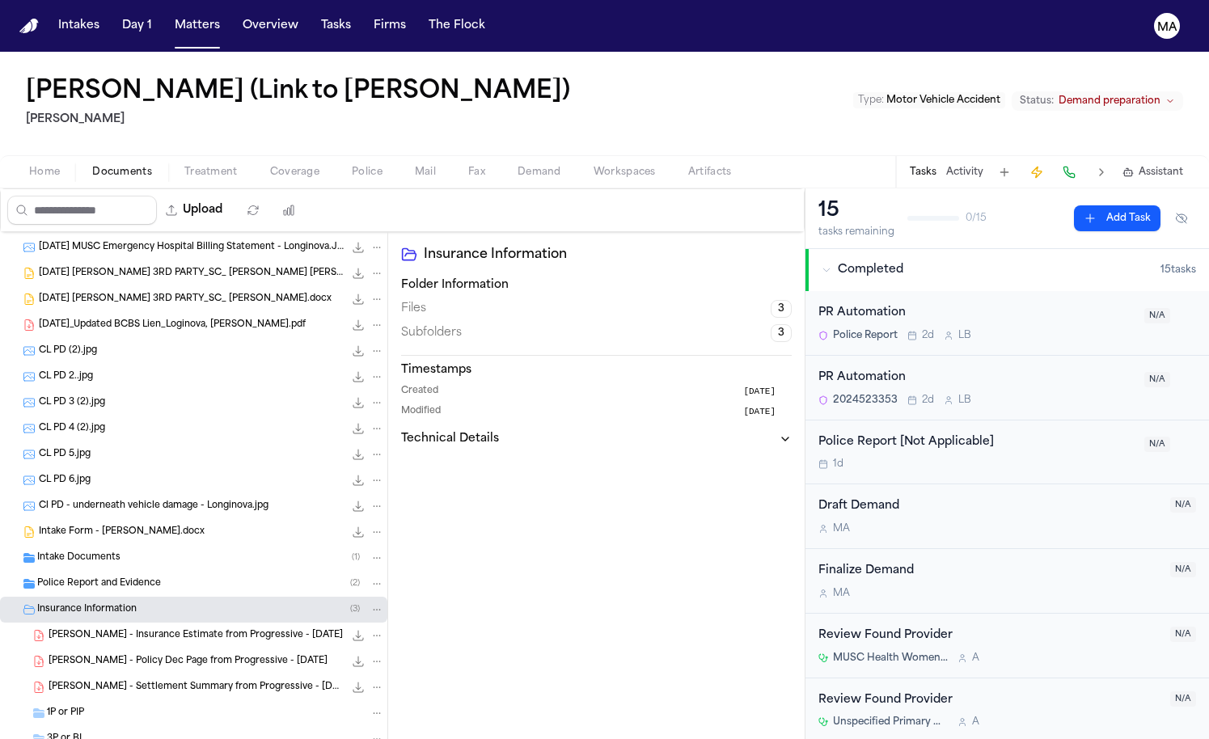
click at [139, 655] on span "[PERSON_NAME] - Policy Dec Page from Progressive - [DATE]" at bounding box center [188, 662] width 279 height 14
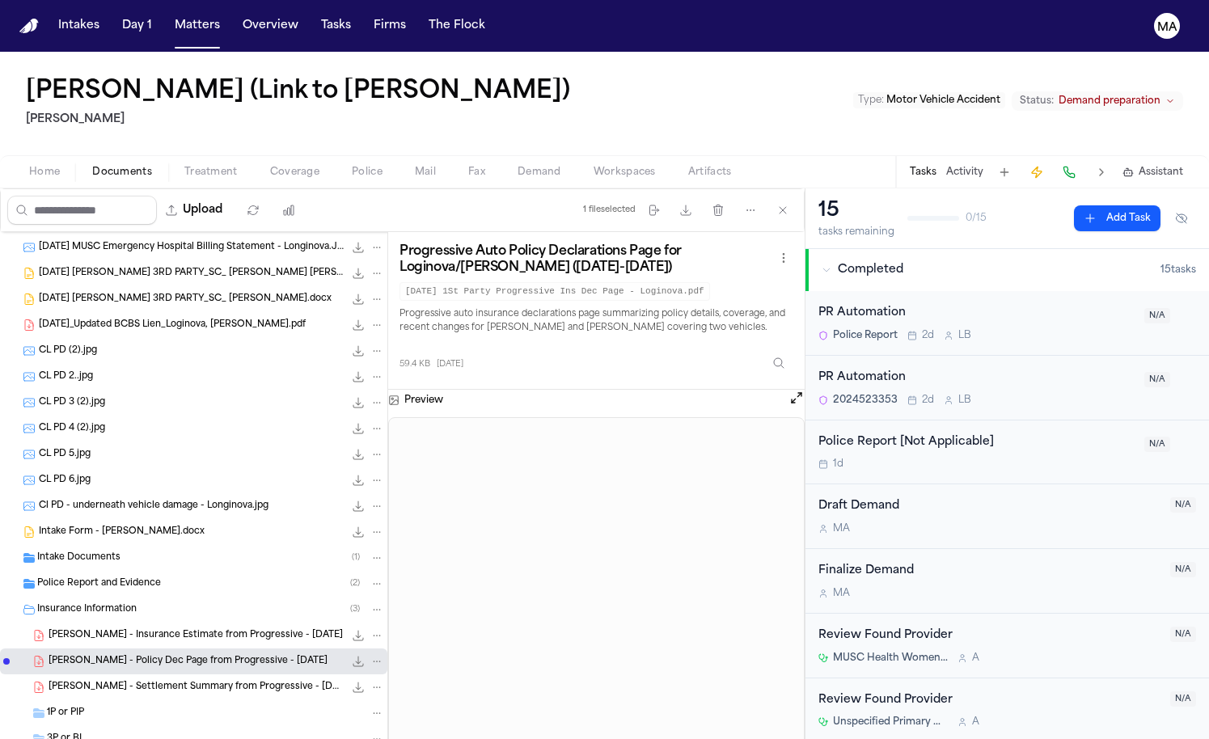
click at [116, 681] on span "[PERSON_NAME] - Settlement Summary from Progressive - [DATE]" at bounding box center [196, 688] width 295 height 14
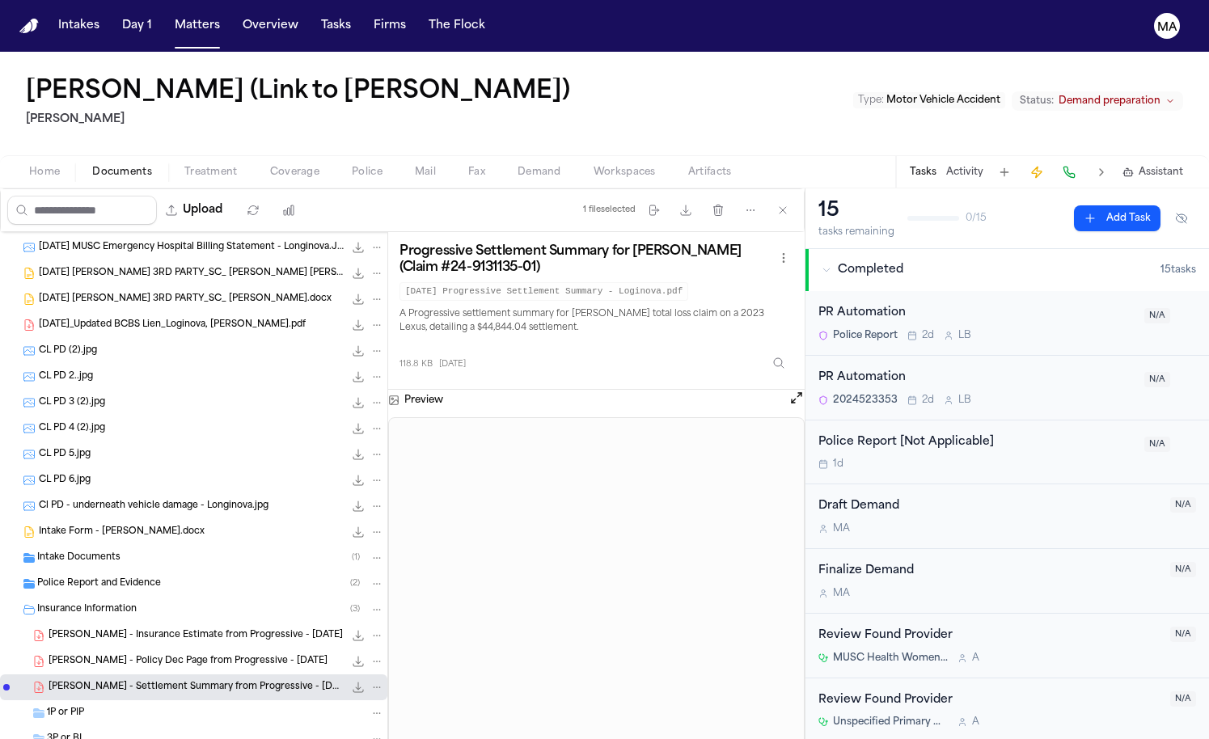
click at [130, 629] on span "[PERSON_NAME] - Insurance Estimate from Progressive - [DATE]" at bounding box center [196, 636] width 294 height 14
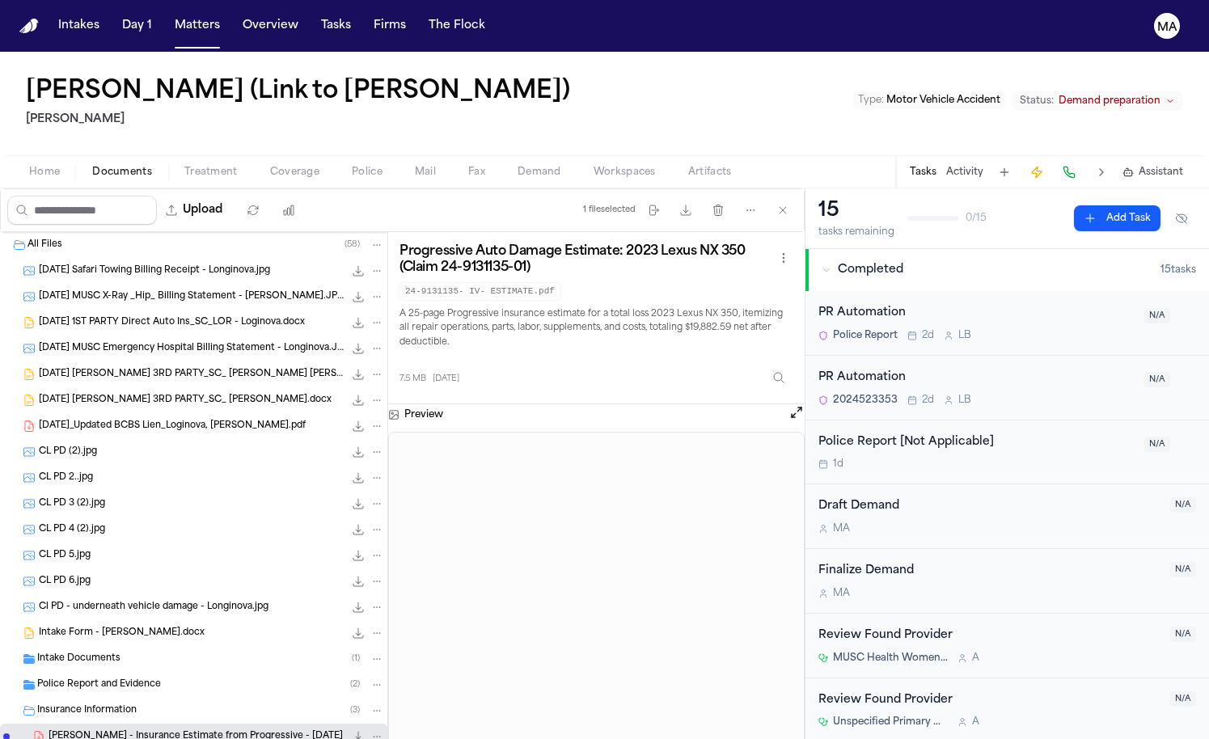
scroll to position [0, 0]
click at [168, 19] on button "Matters" at bounding box center [197, 25] width 58 height 29
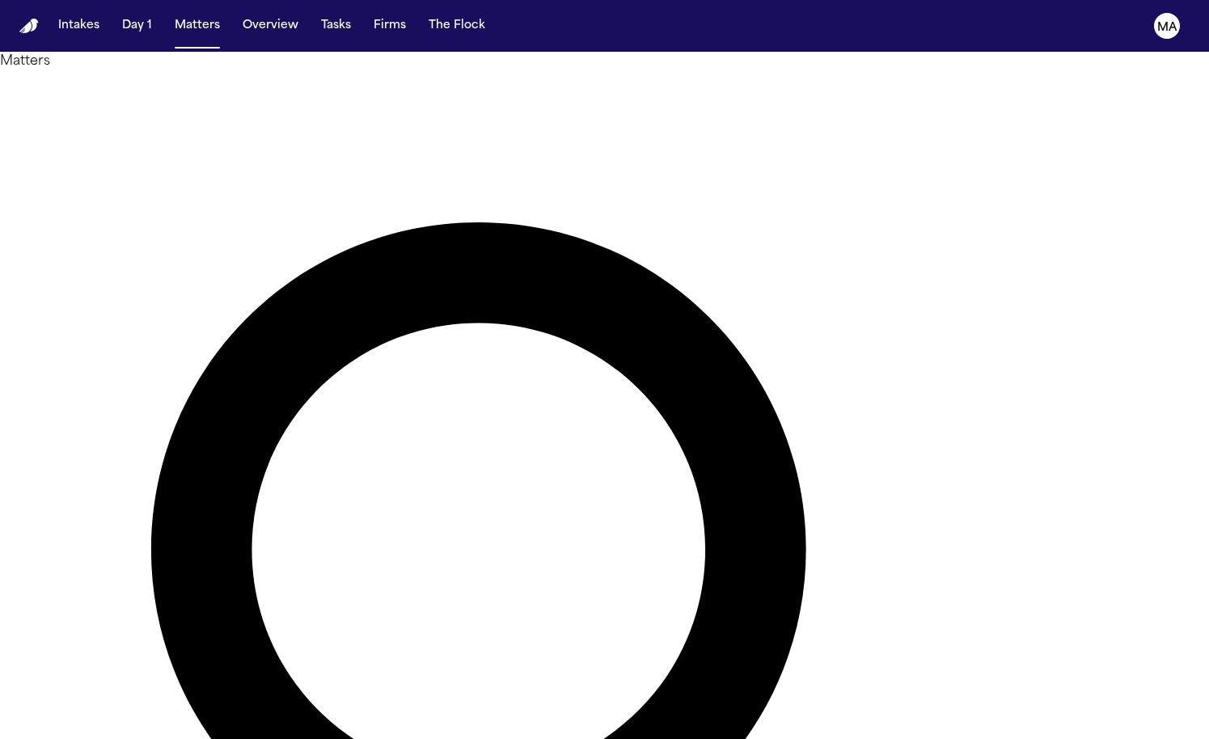
drag, startPoint x: 772, startPoint y: 70, endPoint x: 643, endPoint y: 70, distance: 129.3
click at [643, 71] on div "******* Overview Add Matter" at bounding box center [604, 694] width 1209 height 1247
type input "******"
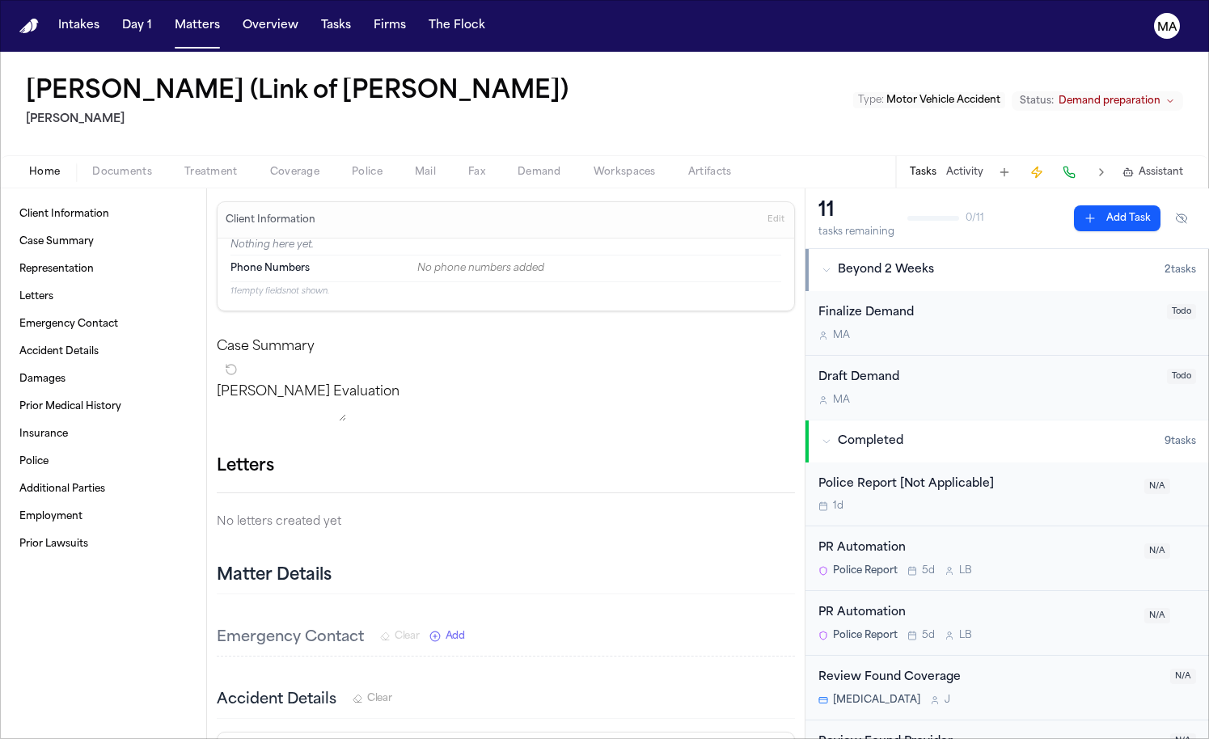
click at [92, 166] on span "Documents" at bounding box center [122, 172] width 60 height 13
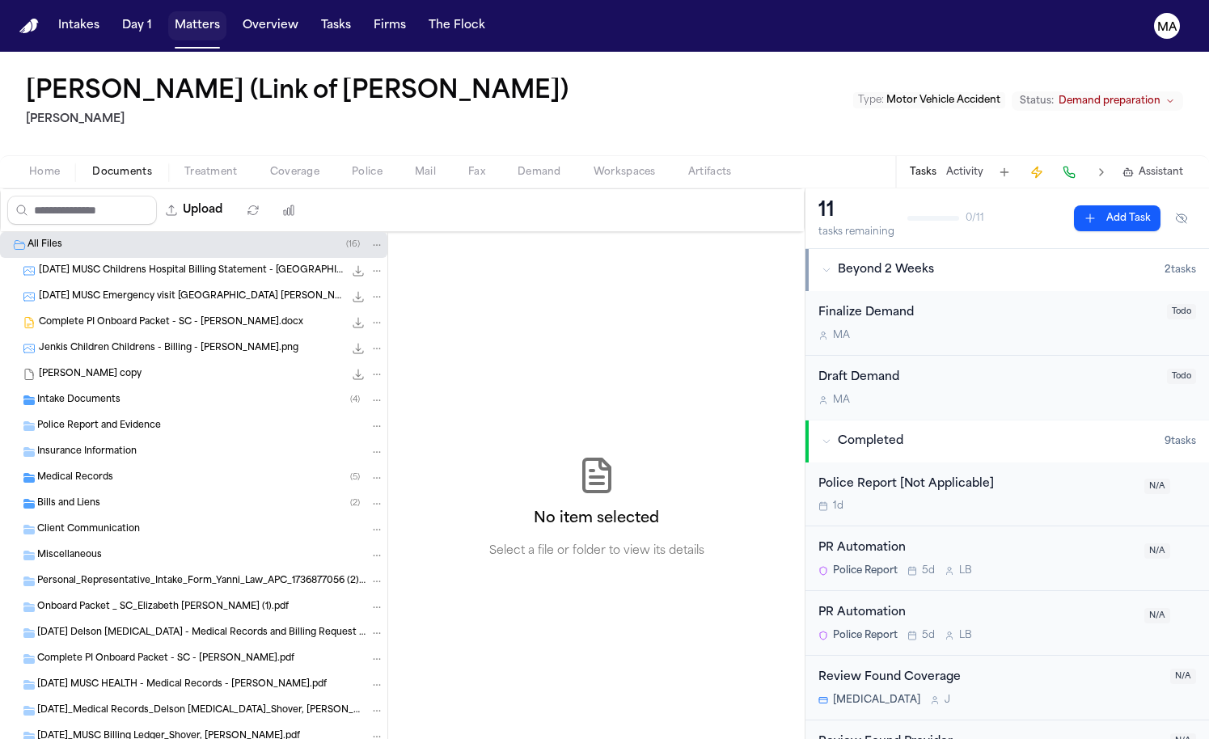
click at [168, 19] on button "Matters" at bounding box center [197, 25] width 58 height 29
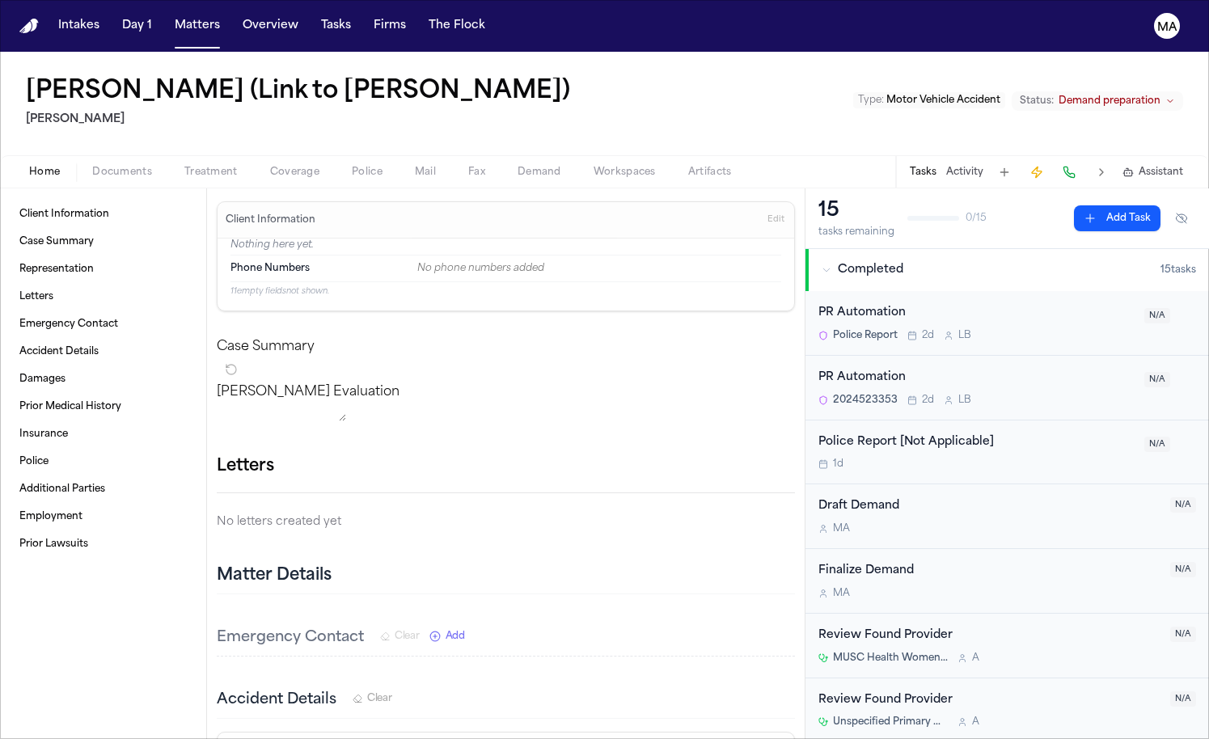
click at [270, 166] on span "Coverage" at bounding box center [294, 172] width 49 height 13
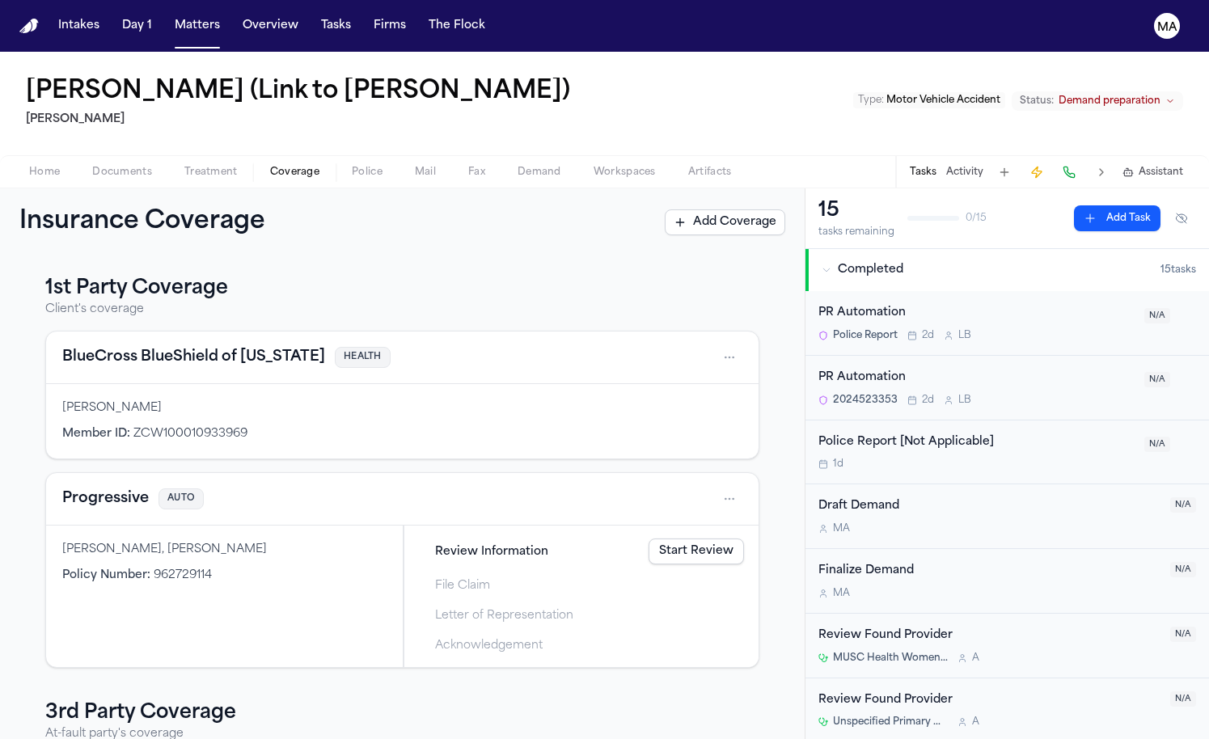
click at [636, 451] on html "Intakes Day 1 Matters Overview Tasks Firms The Flock MA [PERSON_NAME] (Link to …" at bounding box center [604, 369] width 1209 height 739
click at [614, 483] on div "View coverage details" at bounding box center [636, 490] width 121 height 42
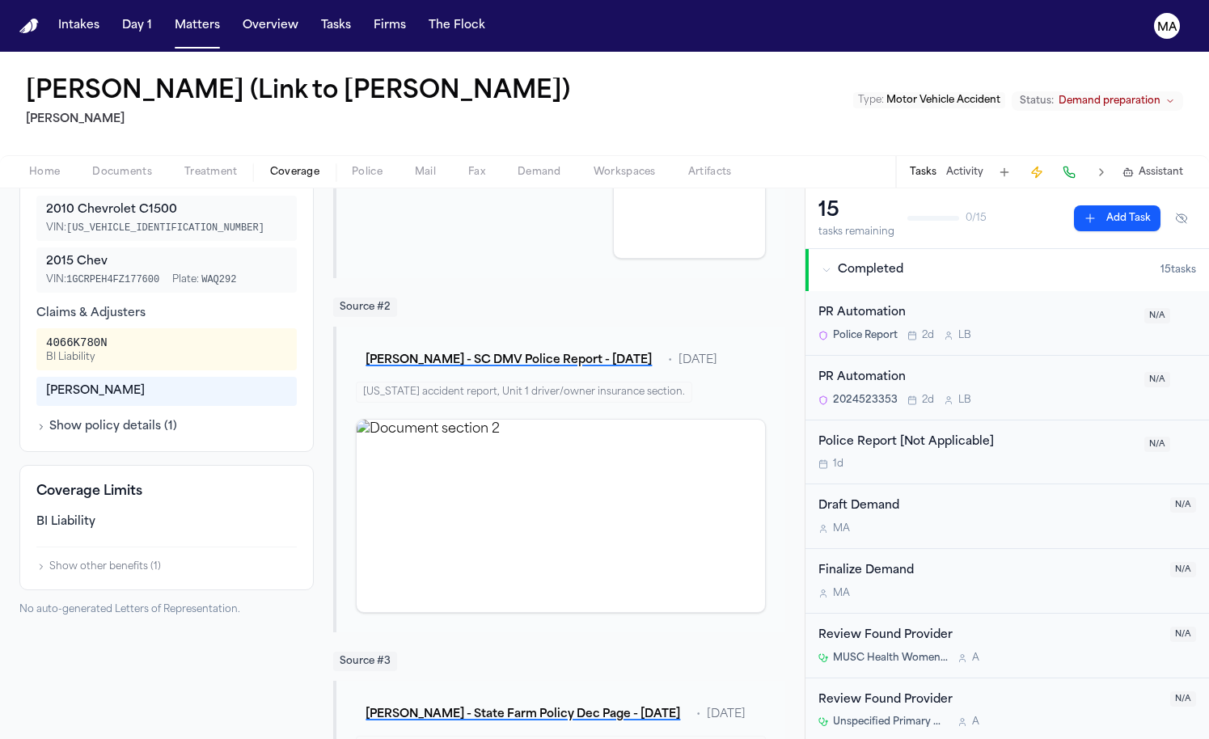
scroll to position [462, 0]
click at [92, 166] on span "Documents" at bounding box center [122, 172] width 60 height 13
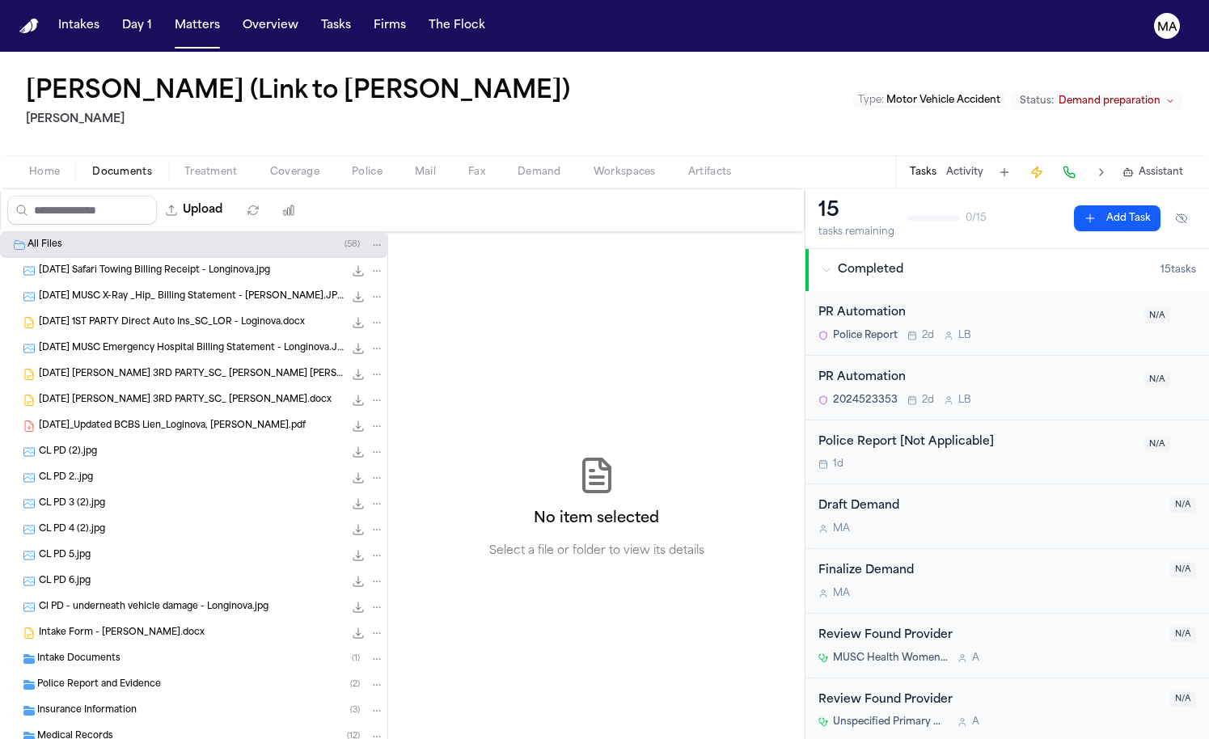
click at [120, 387] on div "[DATE] [PERSON_NAME] 3RD PARTY_SC_ [PERSON_NAME].docx 81.8 KB • DOCX" at bounding box center [193, 400] width 387 height 26
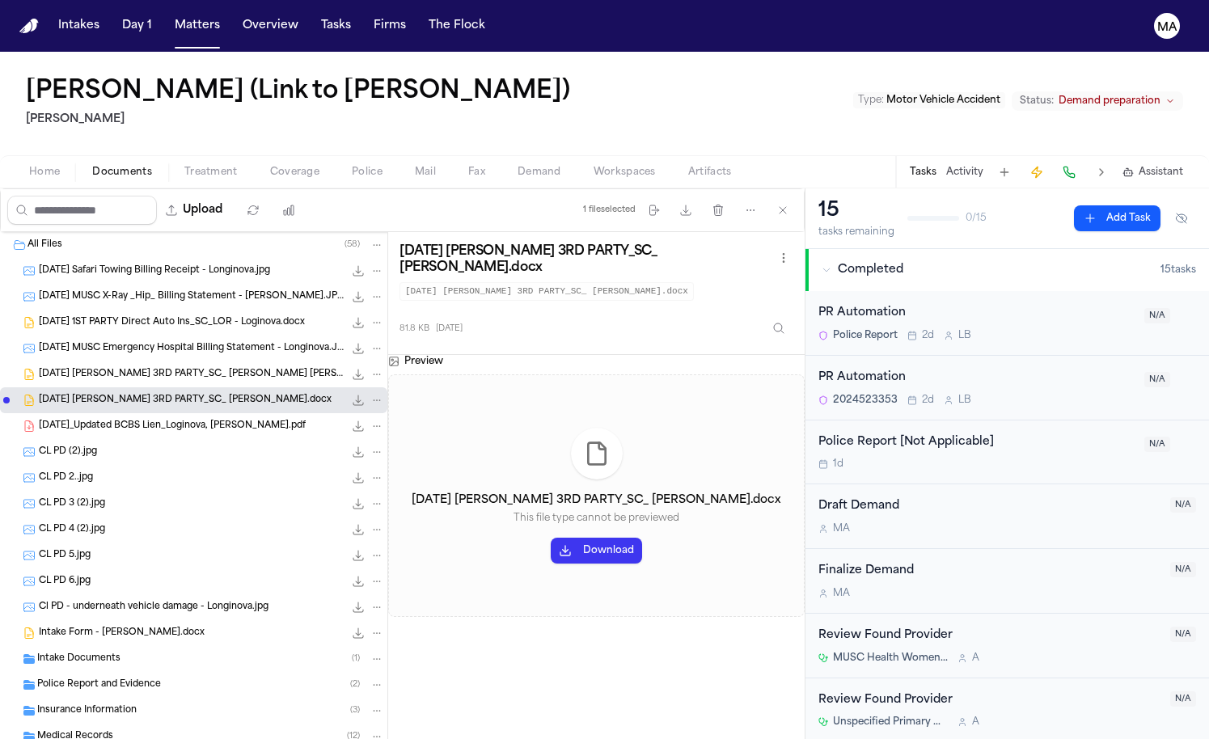
click at [119, 368] on span "[DATE] [PERSON_NAME] 3RD PARTY_SC_ [PERSON_NAME] [PERSON_NAME].docx" at bounding box center [191, 375] width 305 height 14
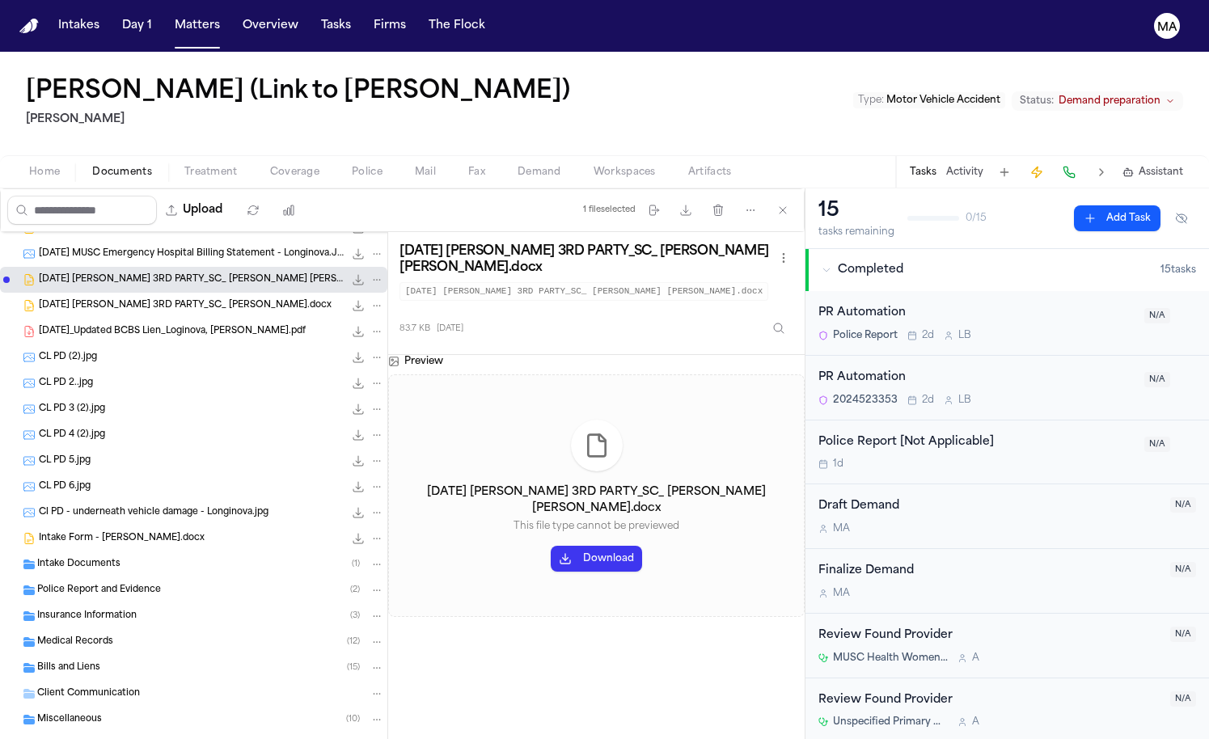
scroll to position [109, 0]
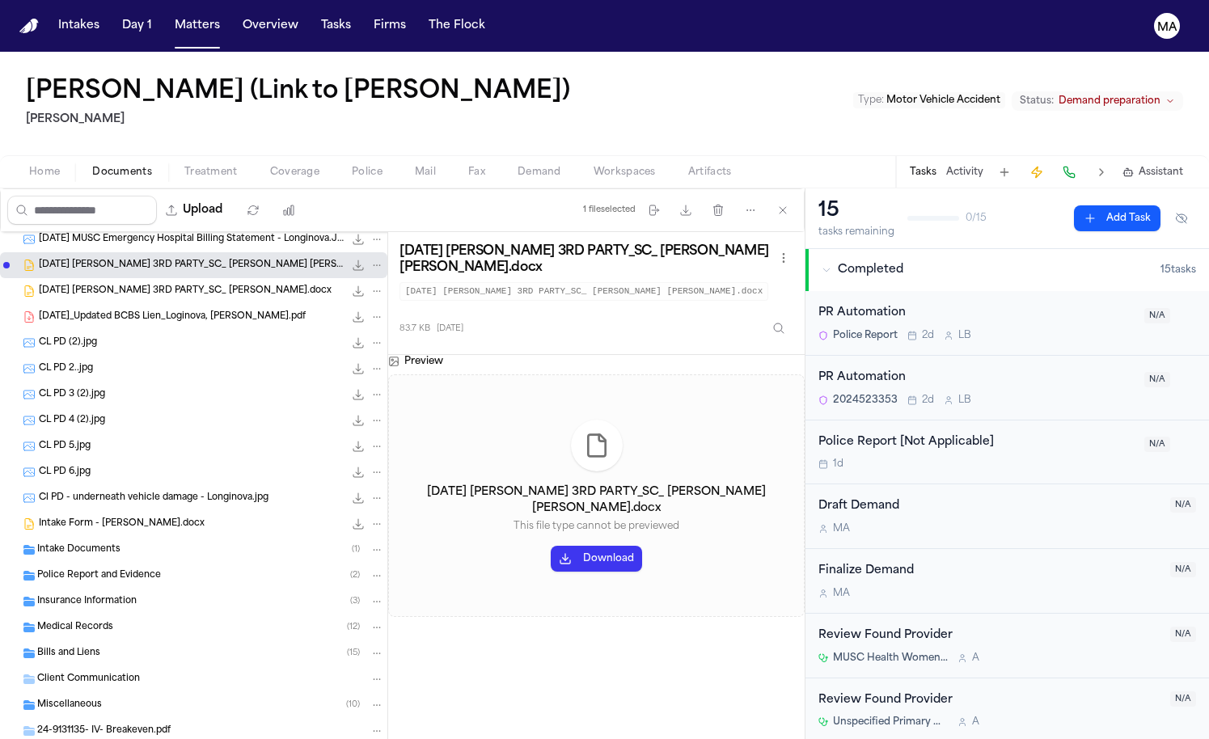
click at [117, 589] on div "Insurance Information ( 3 )" at bounding box center [193, 602] width 387 height 26
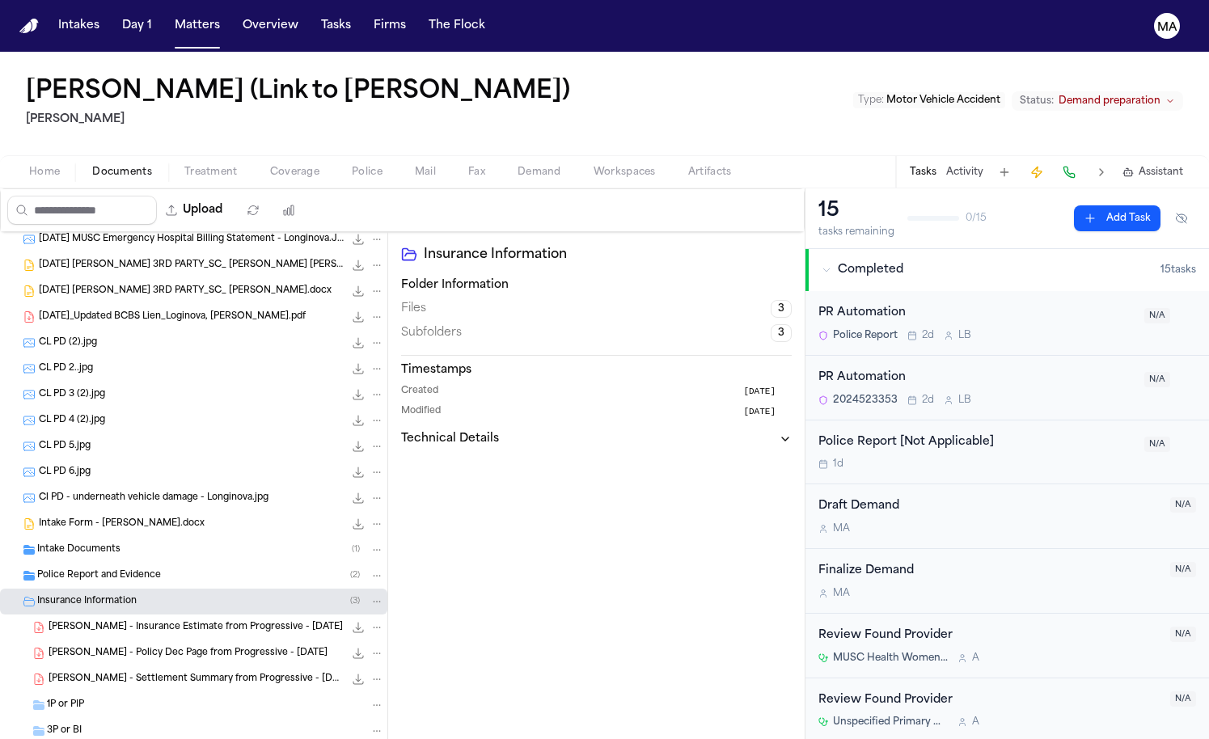
click at [117, 589] on div "Insurance Information ( 3 )" at bounding box center [193, 602] width 387 height 26
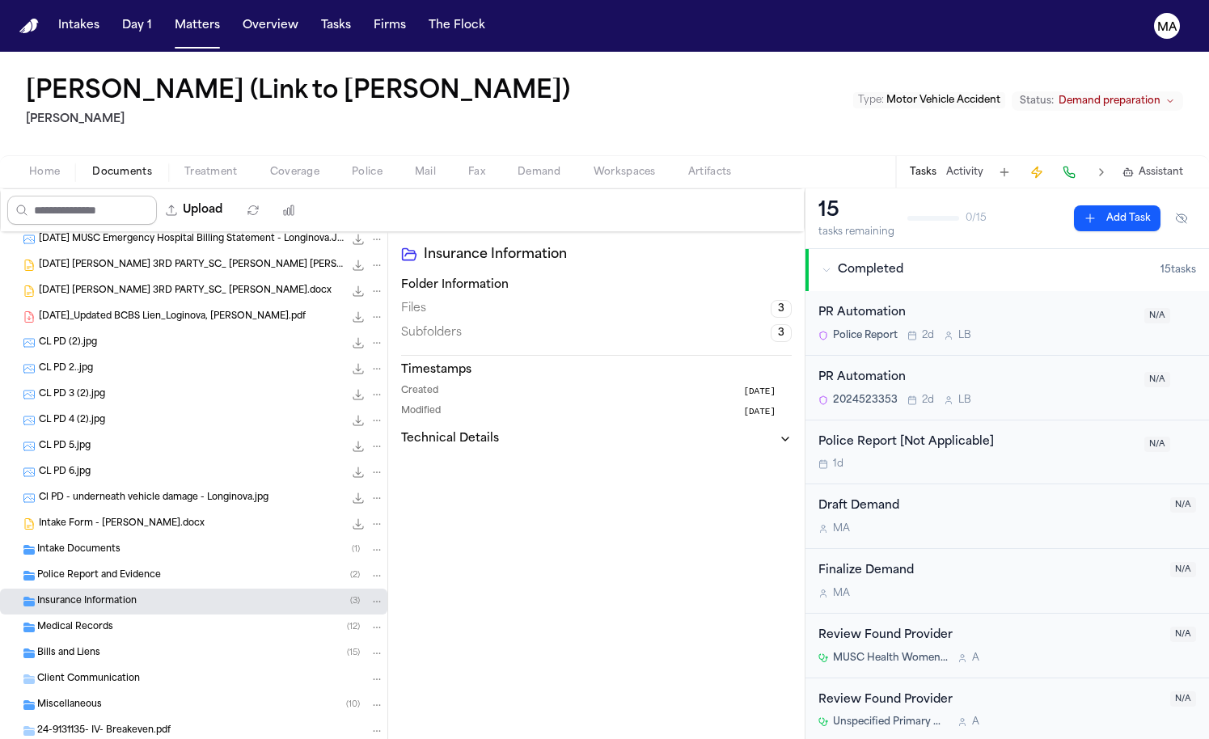
click at [74, 196] on input "Search files" at bounding box center [82, 210] width 150 height 29
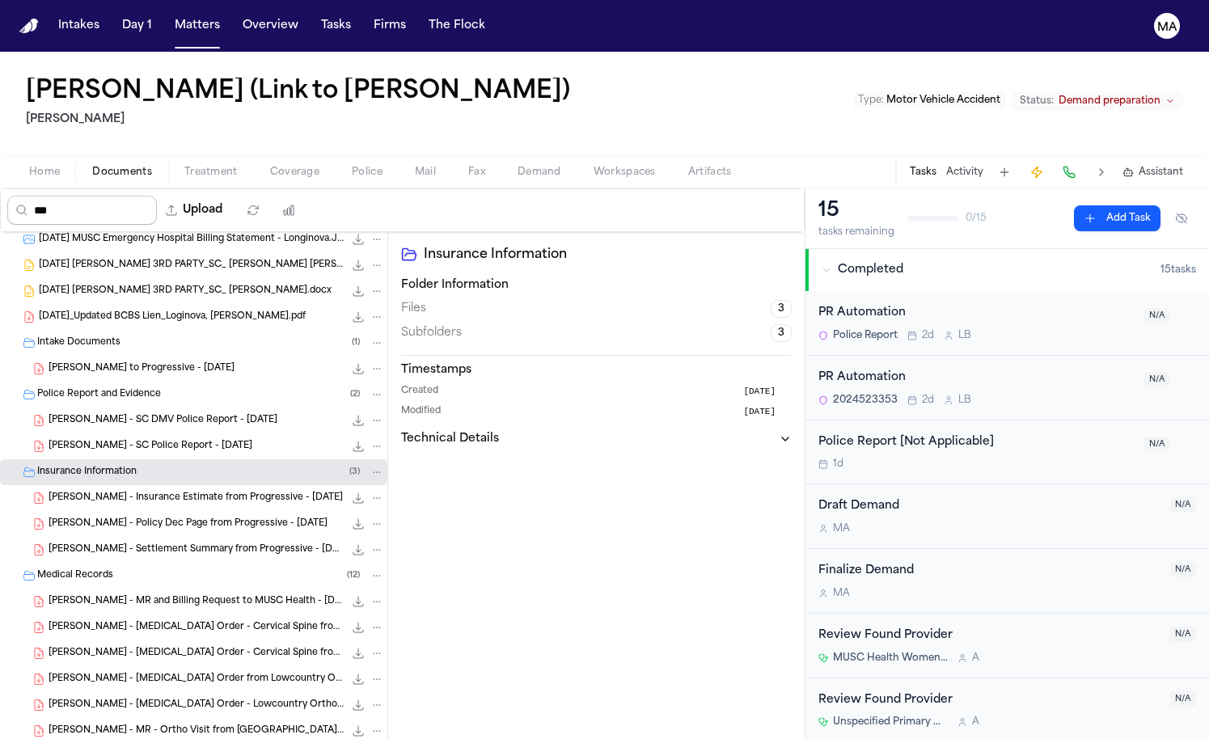
scroll to position [0, 0]
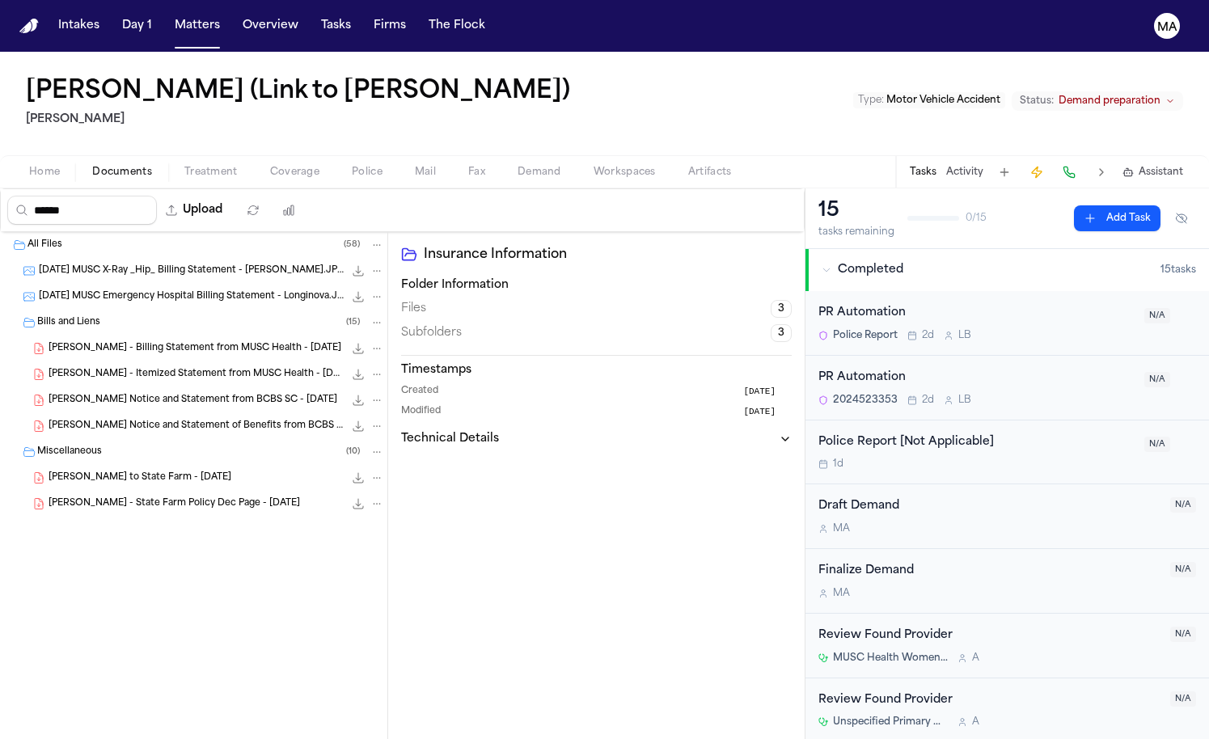
type input "*****"
click at [102, 497] on span "[PERSON_NAME] - State Farm Policy Dec Page - [DATE]" at bounding box center [174, 504] width 251 height 14
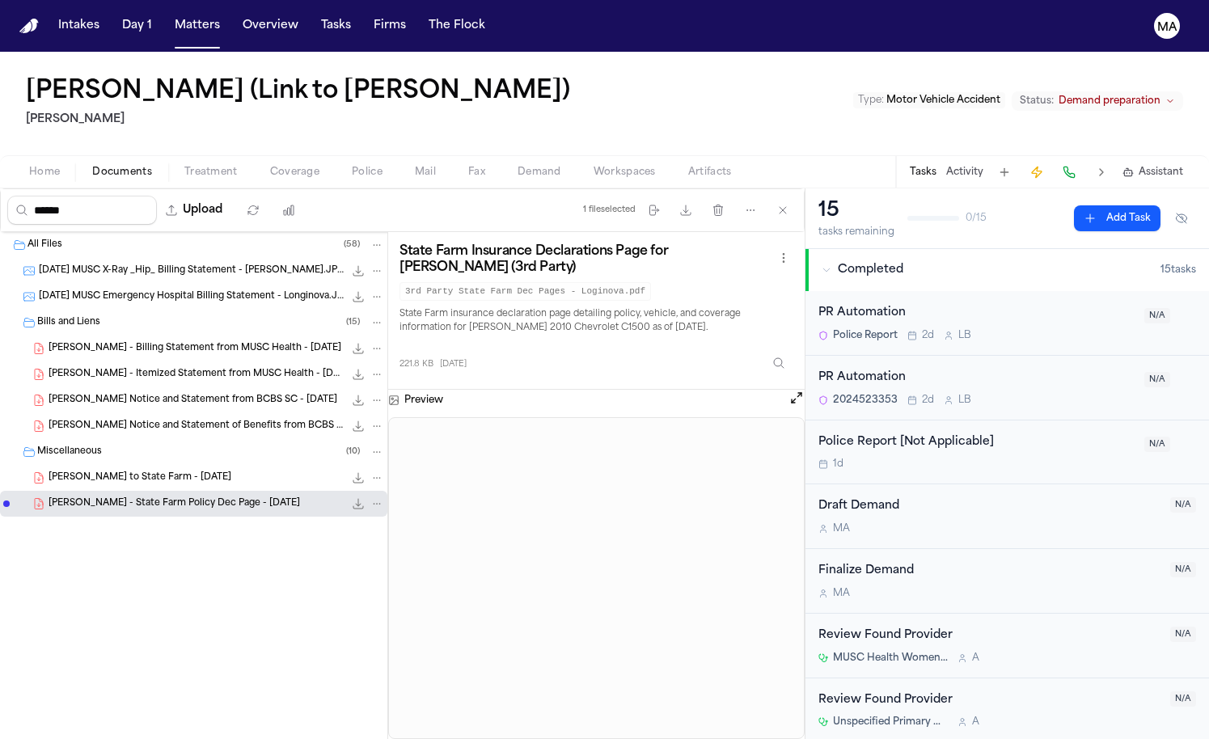
click at [100, 465] on div "[PERSON_NAME] to State Farm - [DATE] 104.9 KB • PDF" at bounding box center [193, 478] width 387 height 26
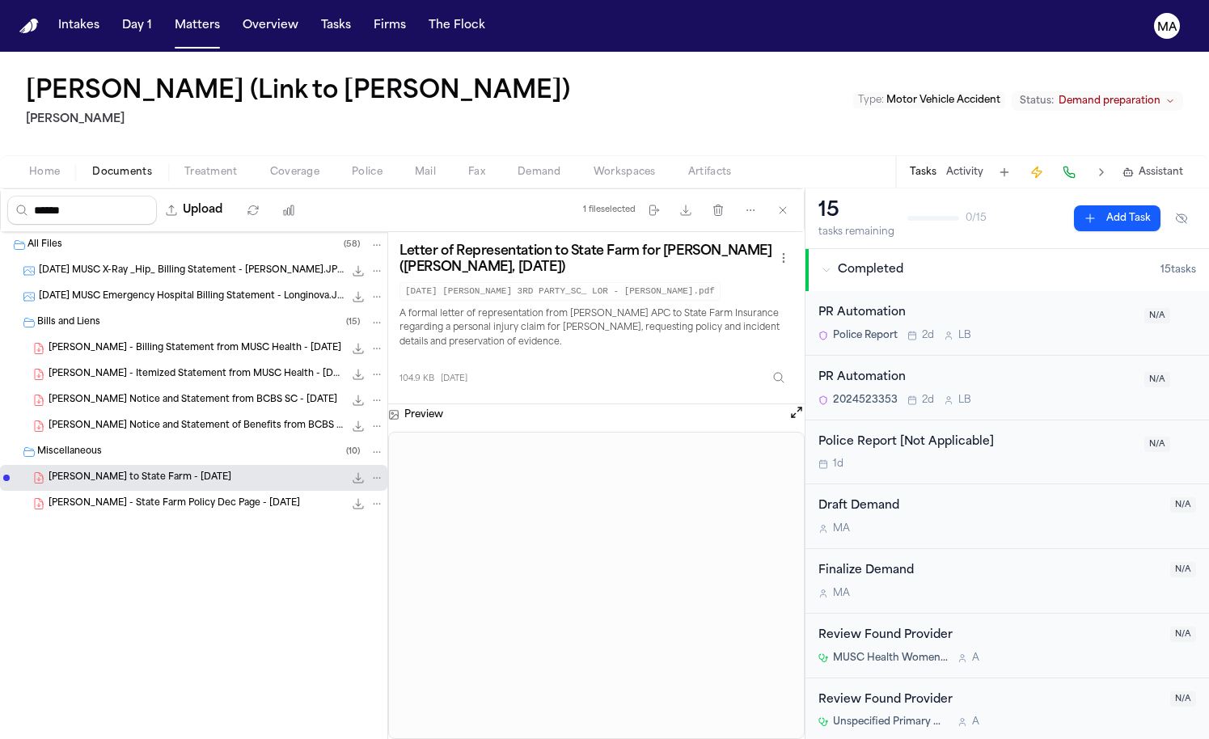
click at [141, 420] on span "[PERSON_NAME] Notice and Statement of Benefits from BCBS SC - [DATE]" at bounding box center [196, 427] width 295 height 14
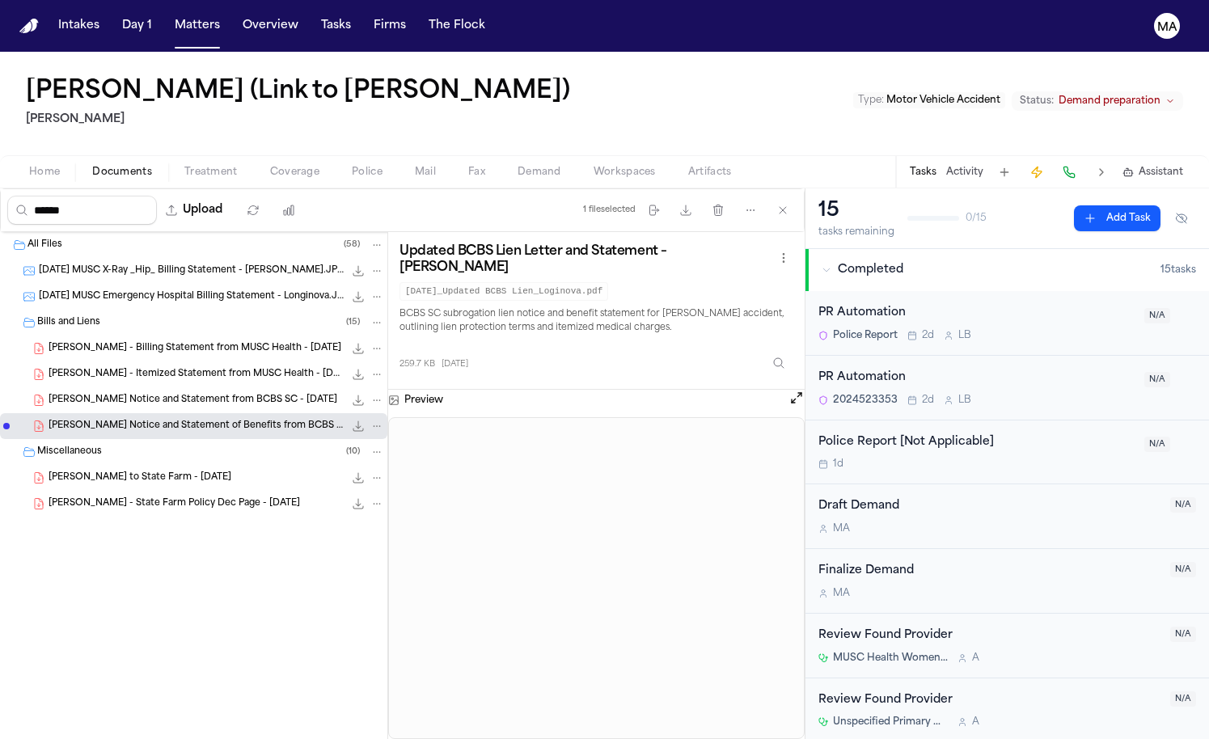
click at [105, 394] on span "[PERSON_NAME] Notice and Statement from BCBS SC - [DATE]" at bounding box center [193, 401] width 289 height 14
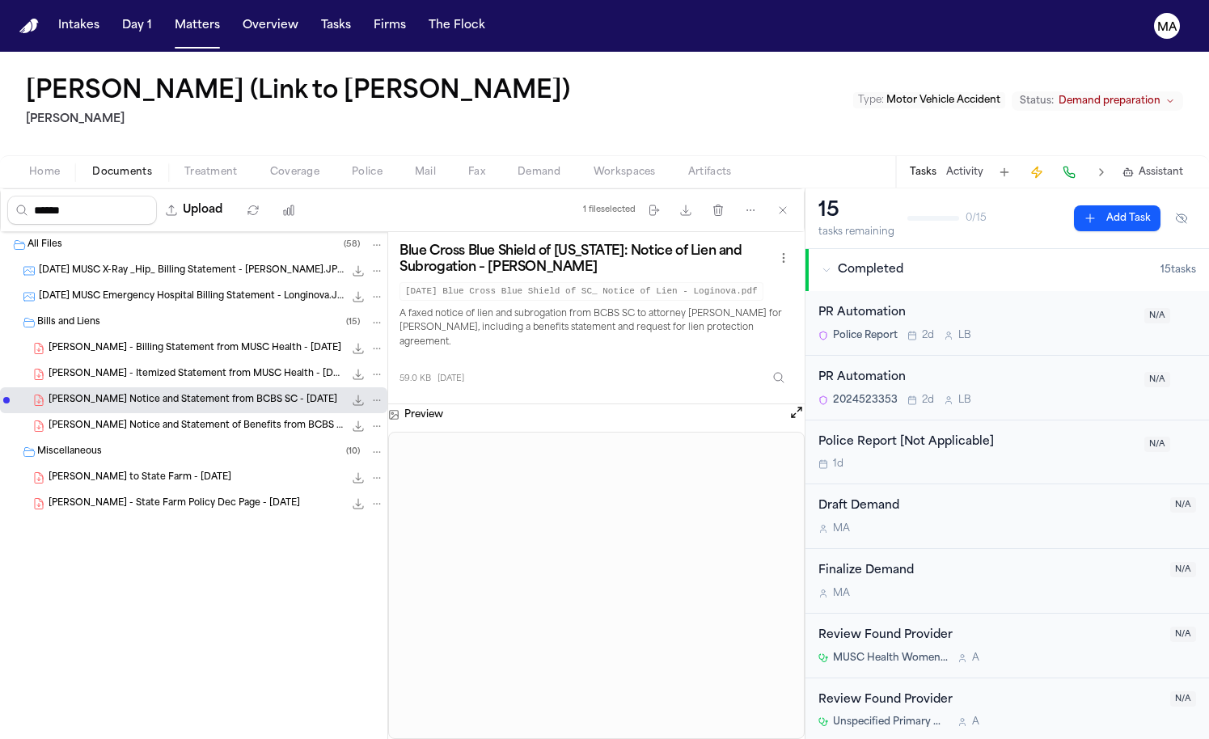
click at [114, 368] on span "[PERSON_NAME] - Itemized Statement from MUSC Health - [DATE] to [DATE]" at bounding box center [196, 375] width 295 height 14
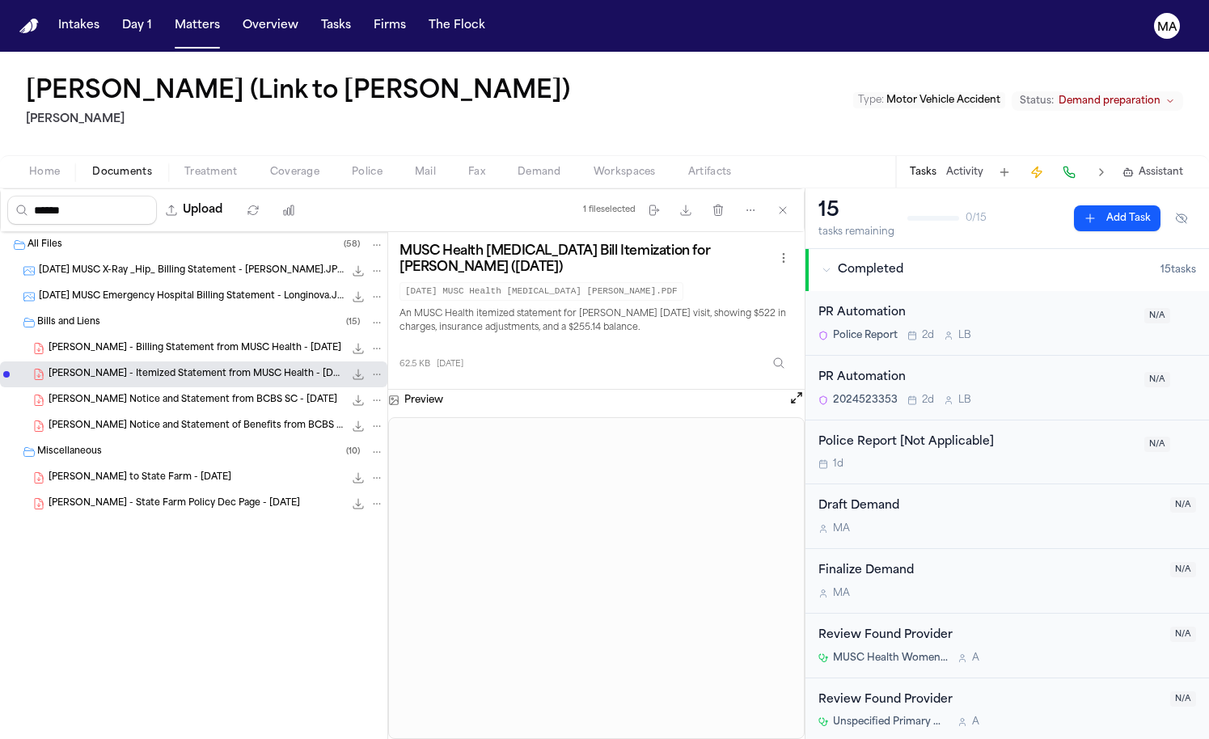
click at [155, 335] on div "[PERSON_NAME] - Billing Statement from MUSC Health - [DATE] 1.2 MB • PDF" at bounding box center [193, 348] width 387 height 26
